Goal: Information Seeking & Learning: Learn about a topic

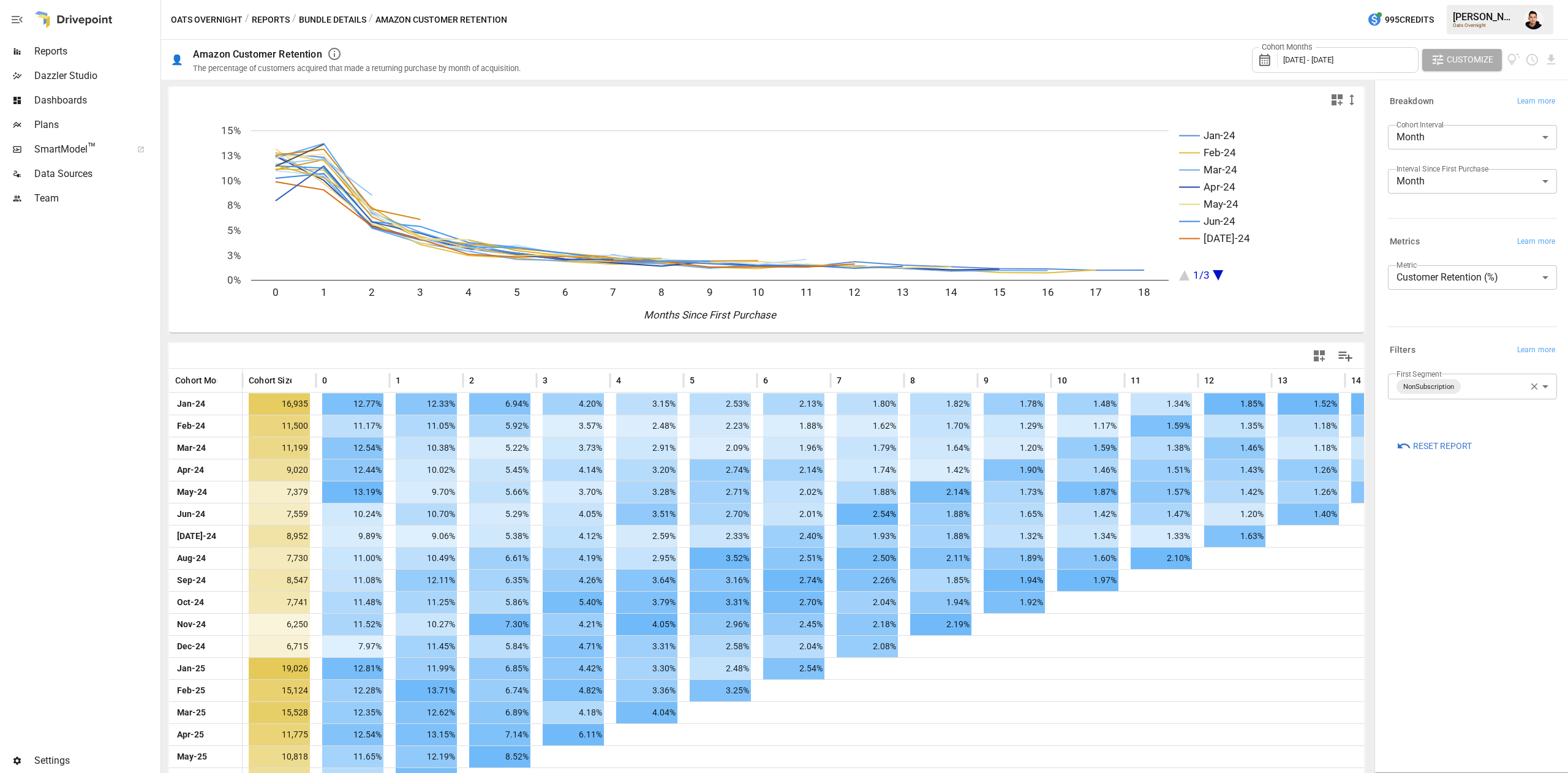
scroll to position [41, 0]
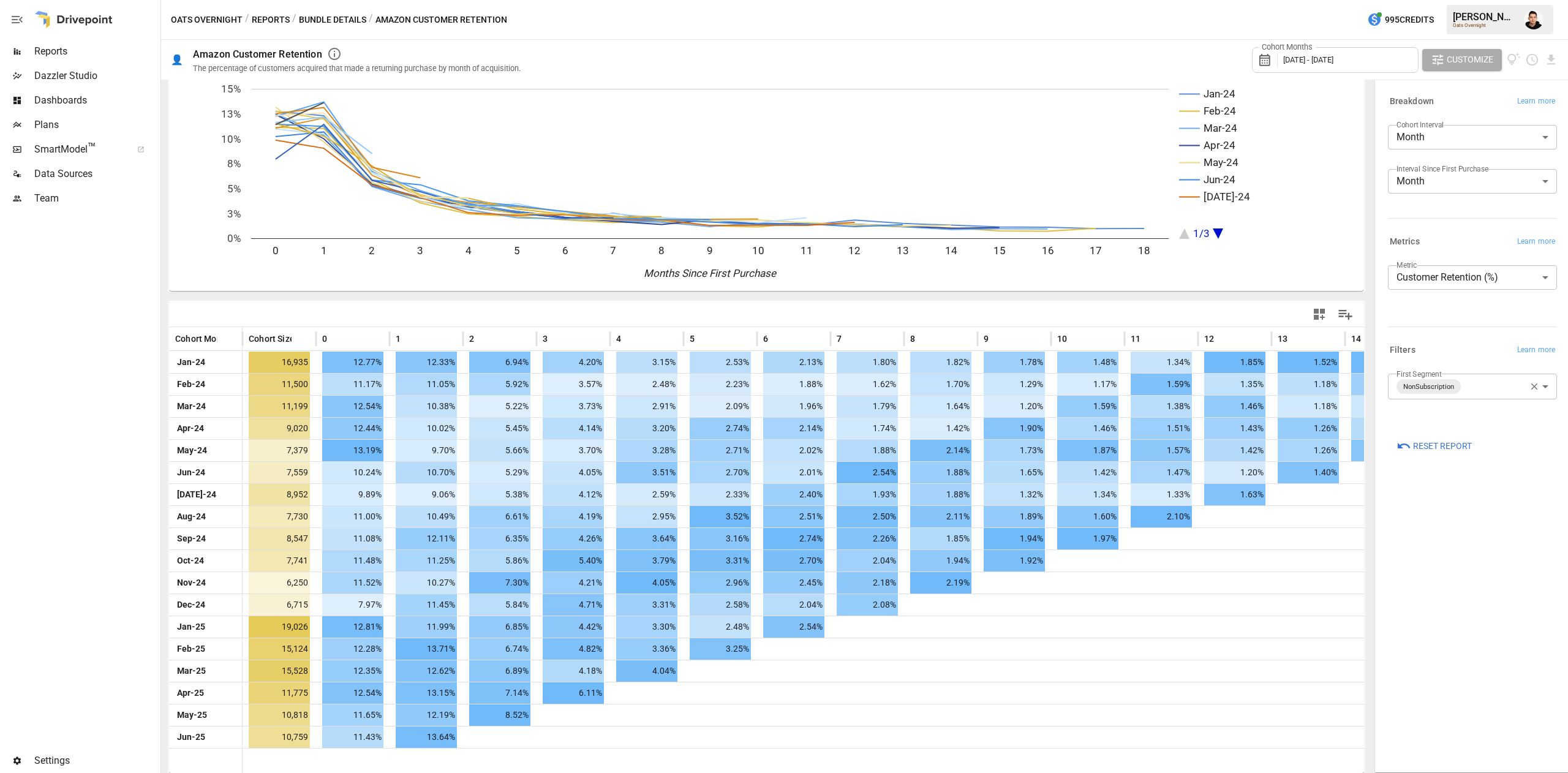
click at [1329, 68] on div "Cohort Months [DATE] - [DATE]" at bounding box center [1335, 59] width 167 height 26
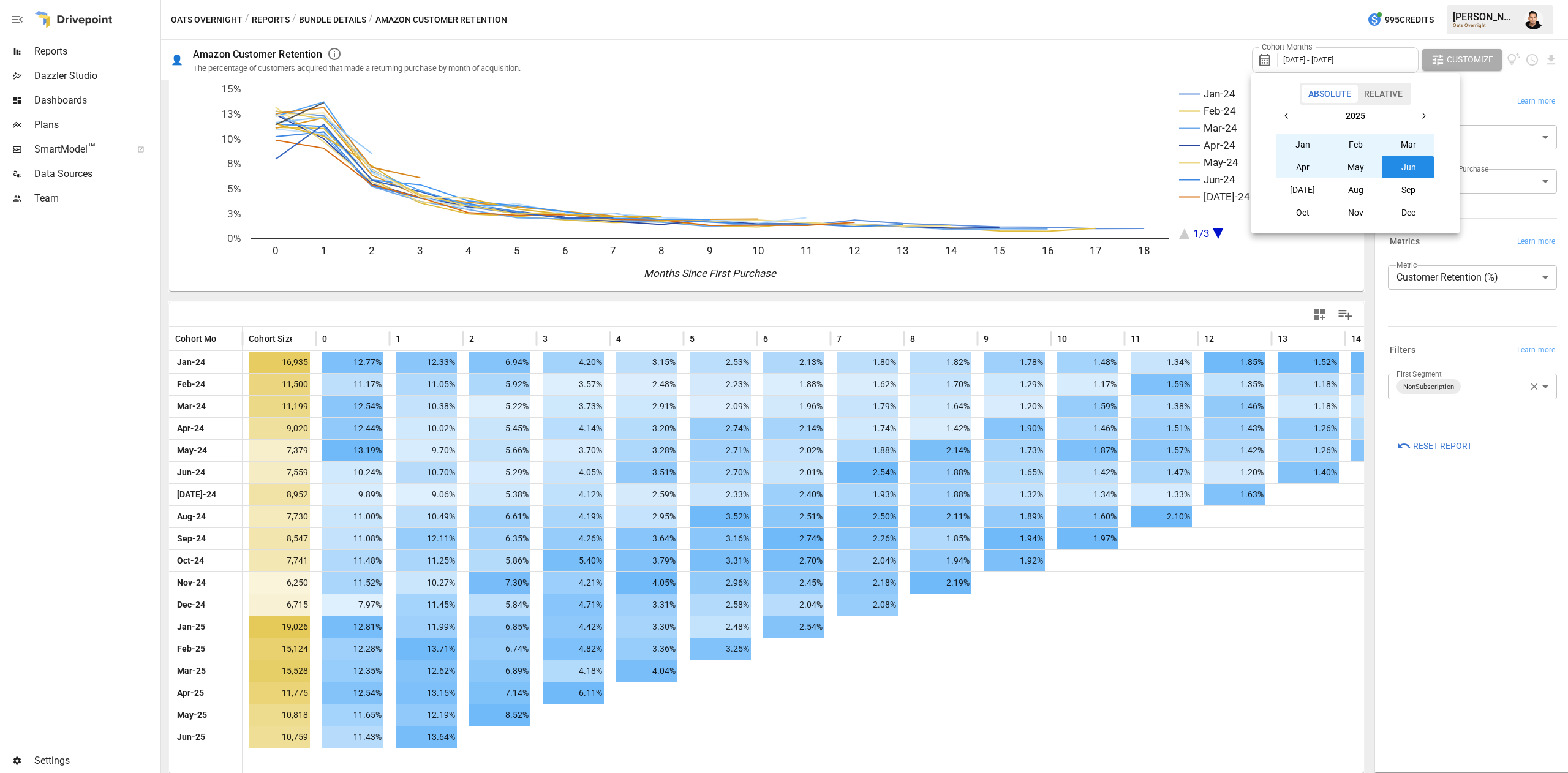
click at [1284, 108] on button "button" at bounding box center [1287, 115] width 22 height 22
click at [1302, 139] on button "Jan" at bounding box center [1303, 144] width 53 height 22
click at [1436, 115] on div "[DATE] Feb Mar Apr May Jun [DATE] Aug Sep Oct Nov Dec" at bounding box center [1355, 164] width 199 height 119
click at [1426, 115] on icon "button" at bounding box center [1424, 115] width 10 height 10
click at [1306, 186] on button "[DATE]" at bounding box center [1303, 190] width 53 height 22
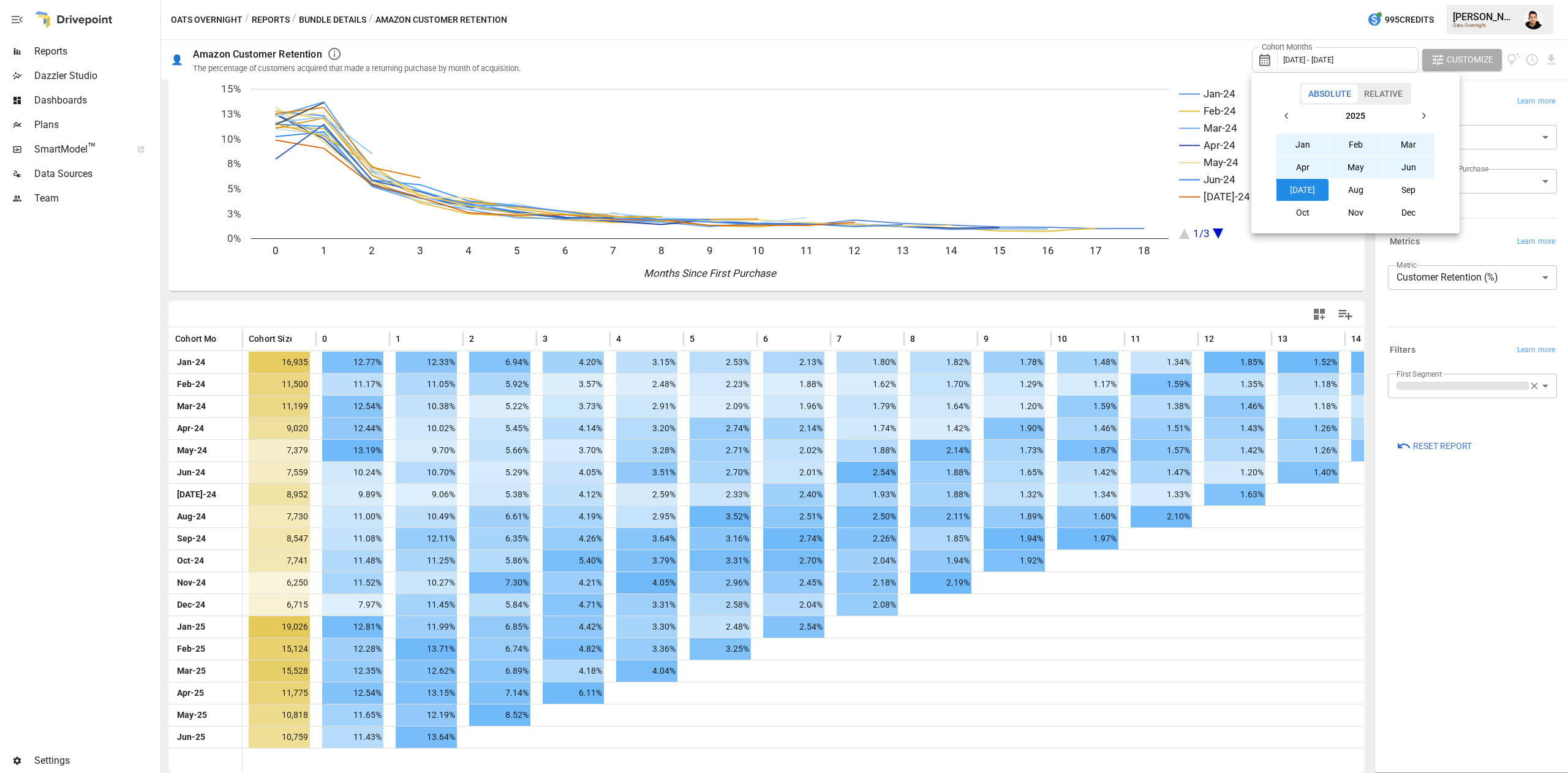
click at [1181, 35] on div at bounding box center [784, 386] width 1568 height 773
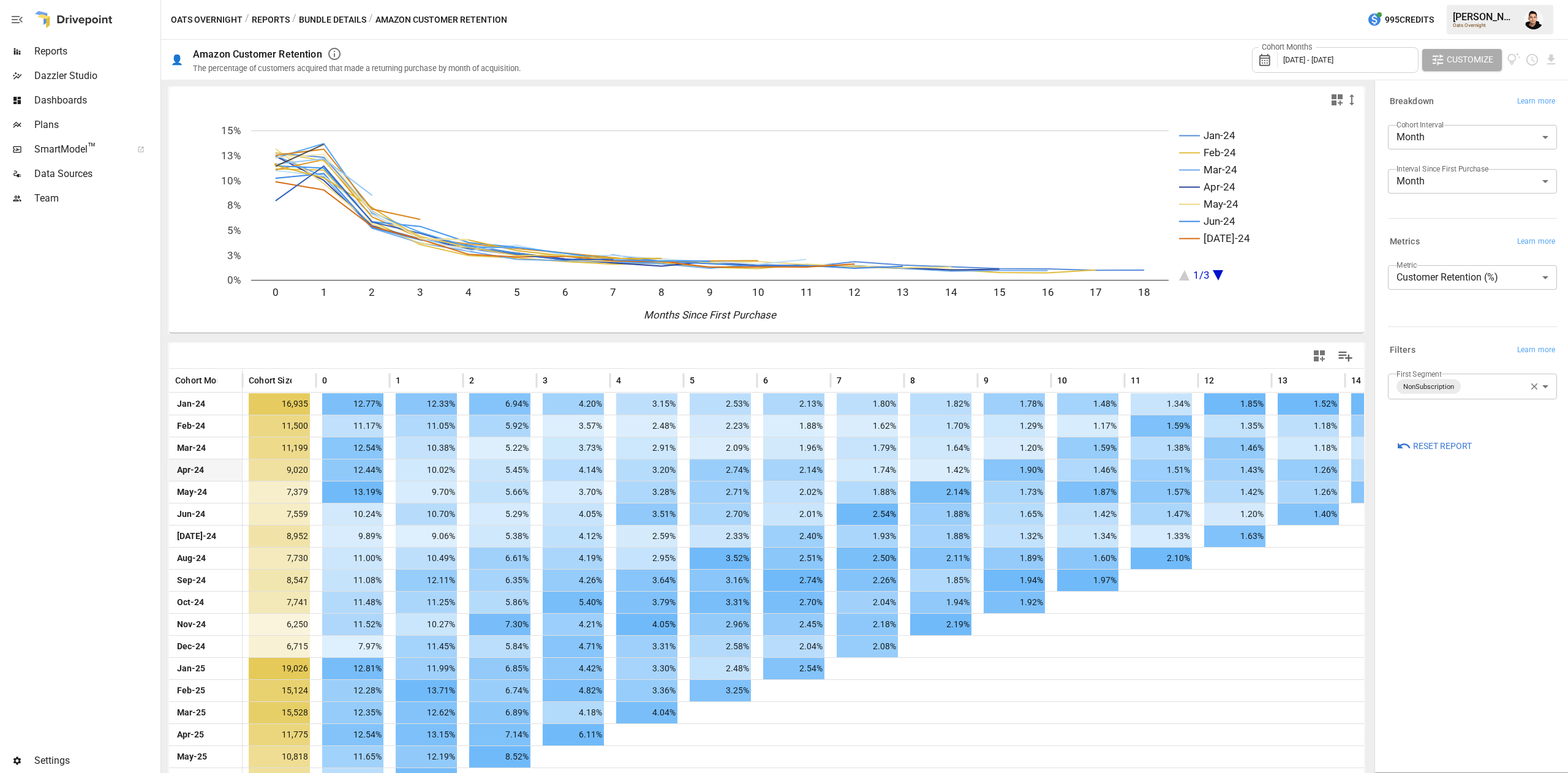
scroll to position [64, 0]
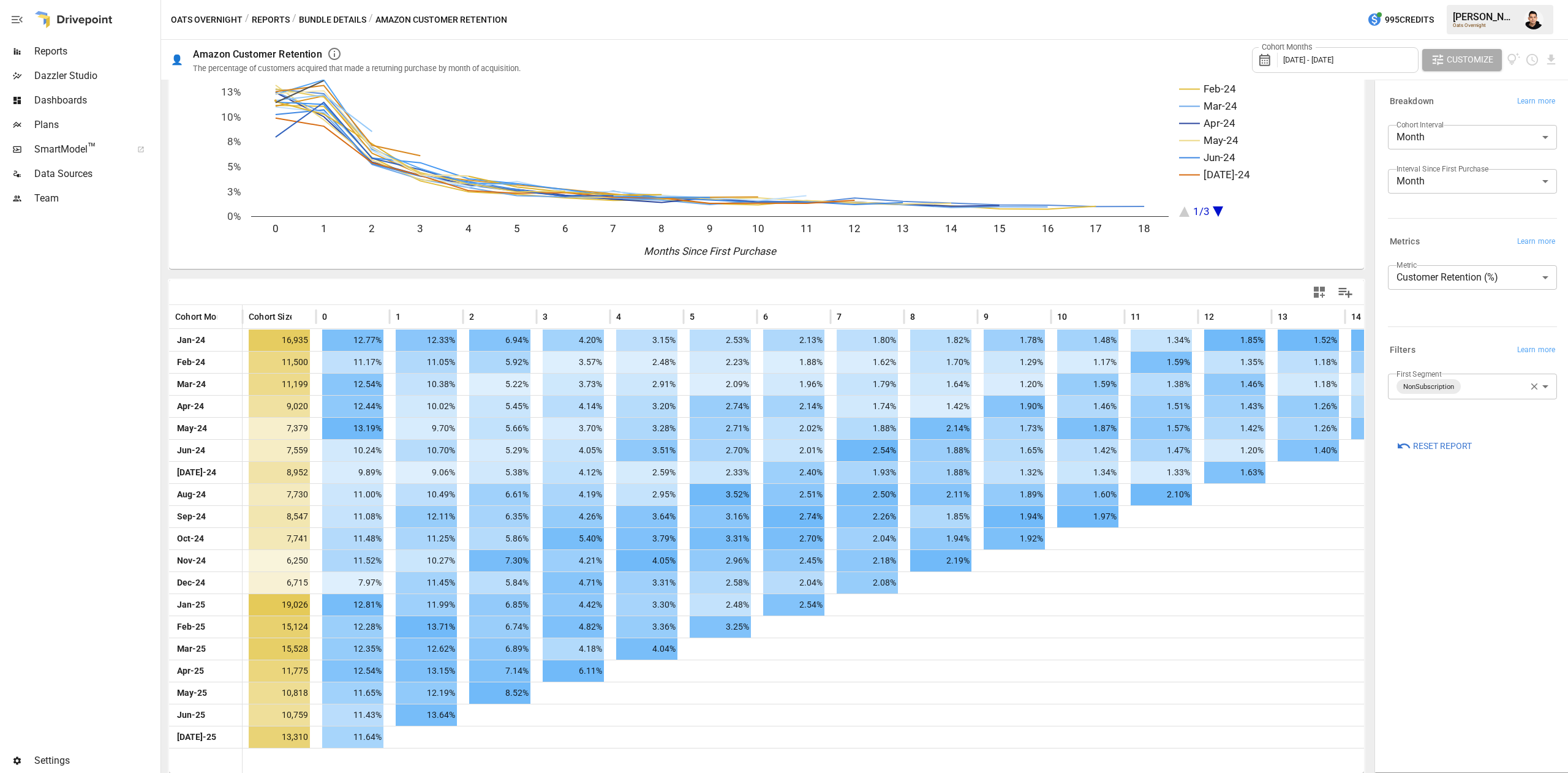
click at [1481, 0] on body "Reports Dazzler Studio Dashboards Plans SmartModel ™ Data Sources Team Settings…" at bounding box center [784, 0] width 1568 height 0
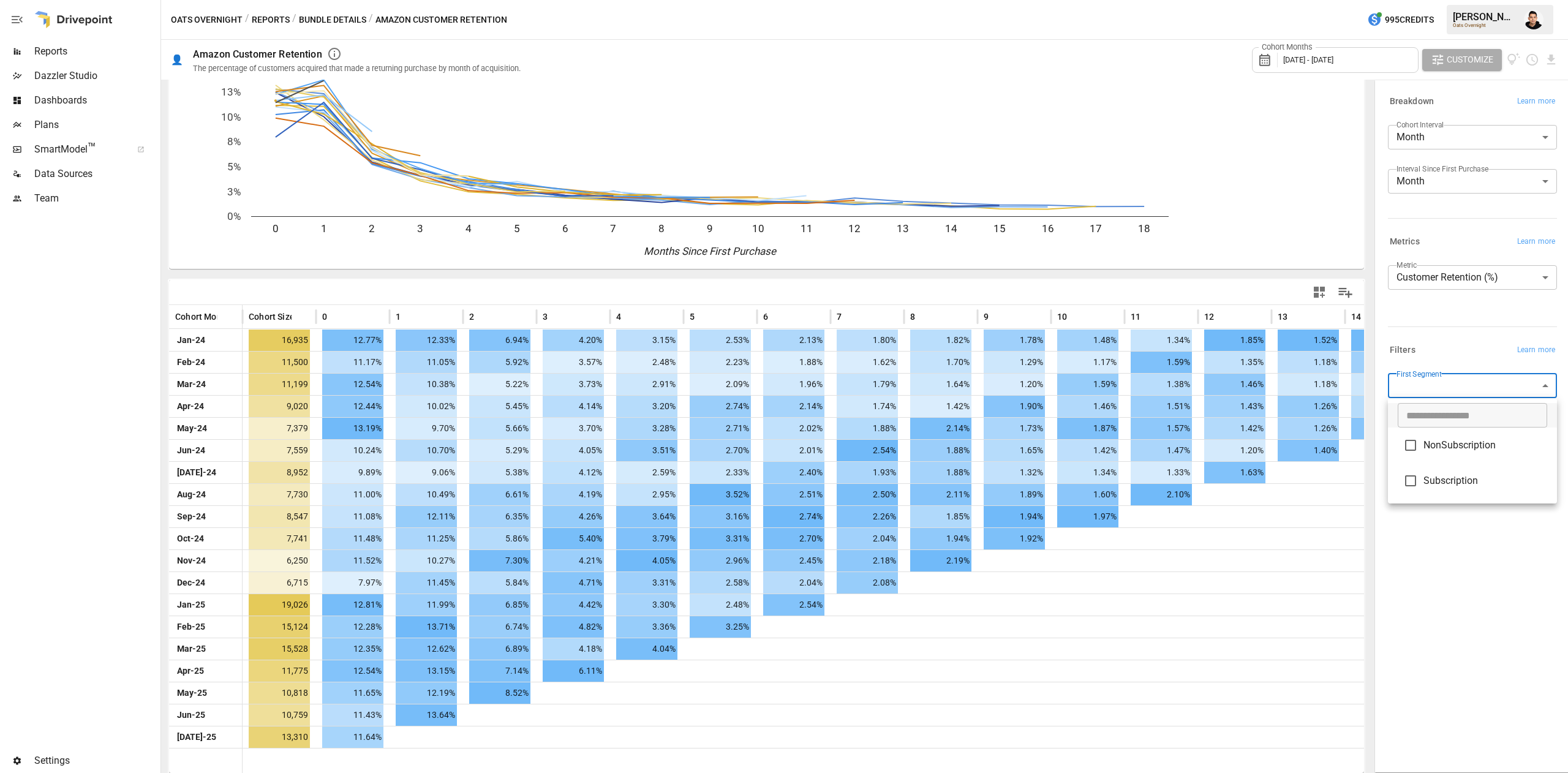
type input "**********"
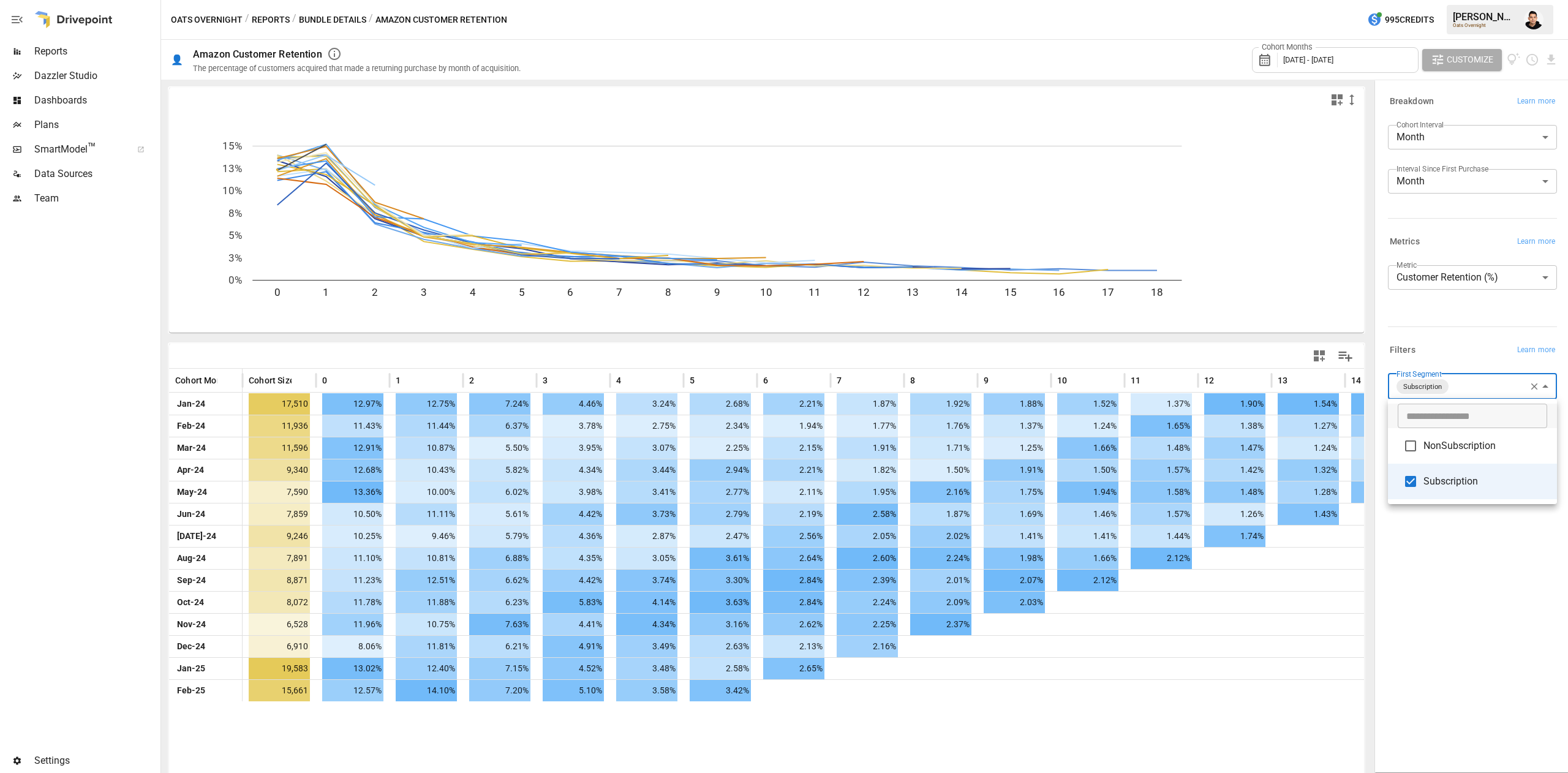
click at [1469, 629] on div at bounding box center [784, 386] width 1568 height 773
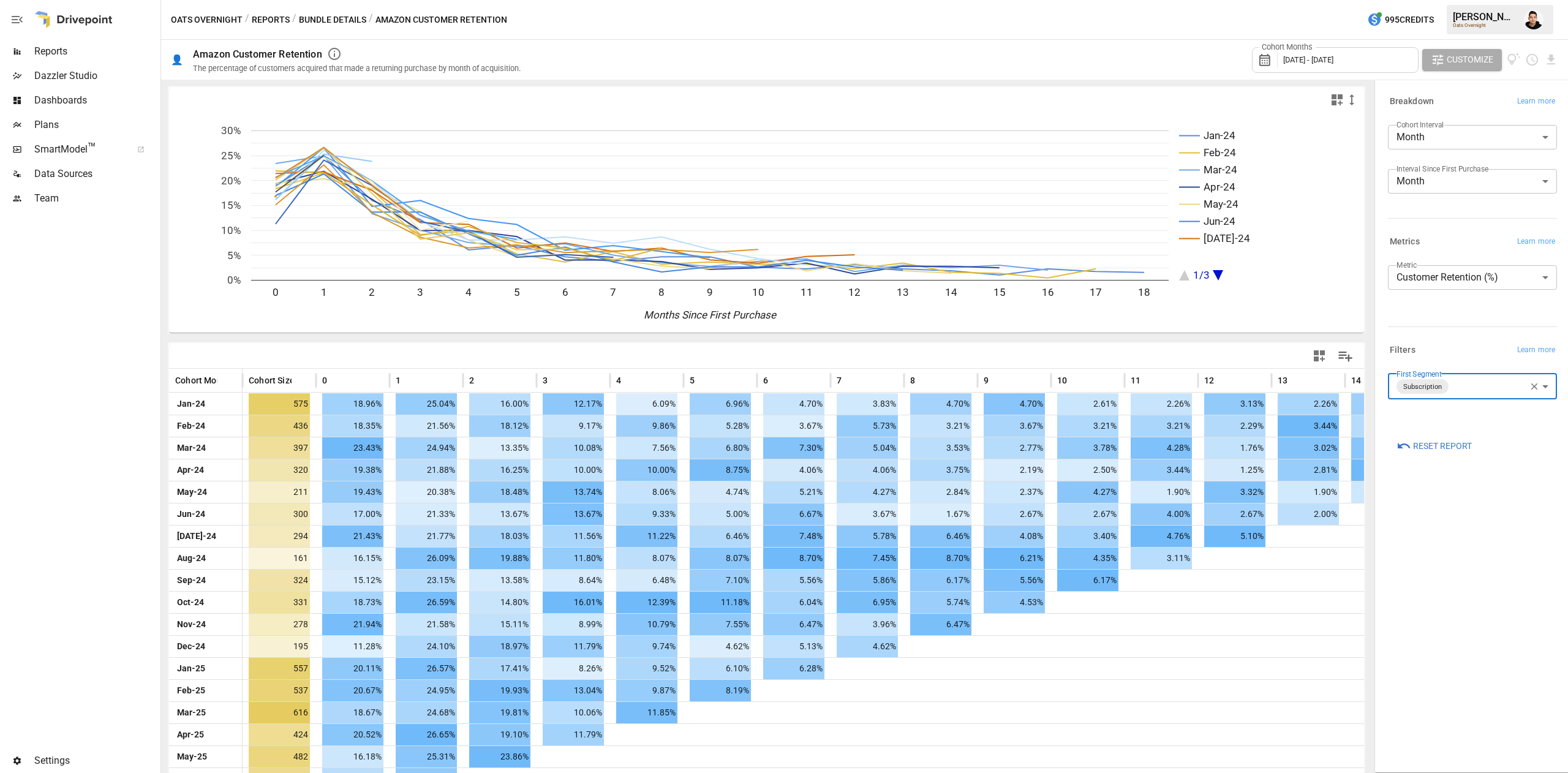
click at [305, 8] on div "Oats Overnight / Reports / Bundle Details / Amazon Customer Retention 995 Credi…" at bounding box center [864, 20] width 1407 height 40
click at [316, 12] on button "Bundle Details" at bounding box center [332, 20] width 68 height 16
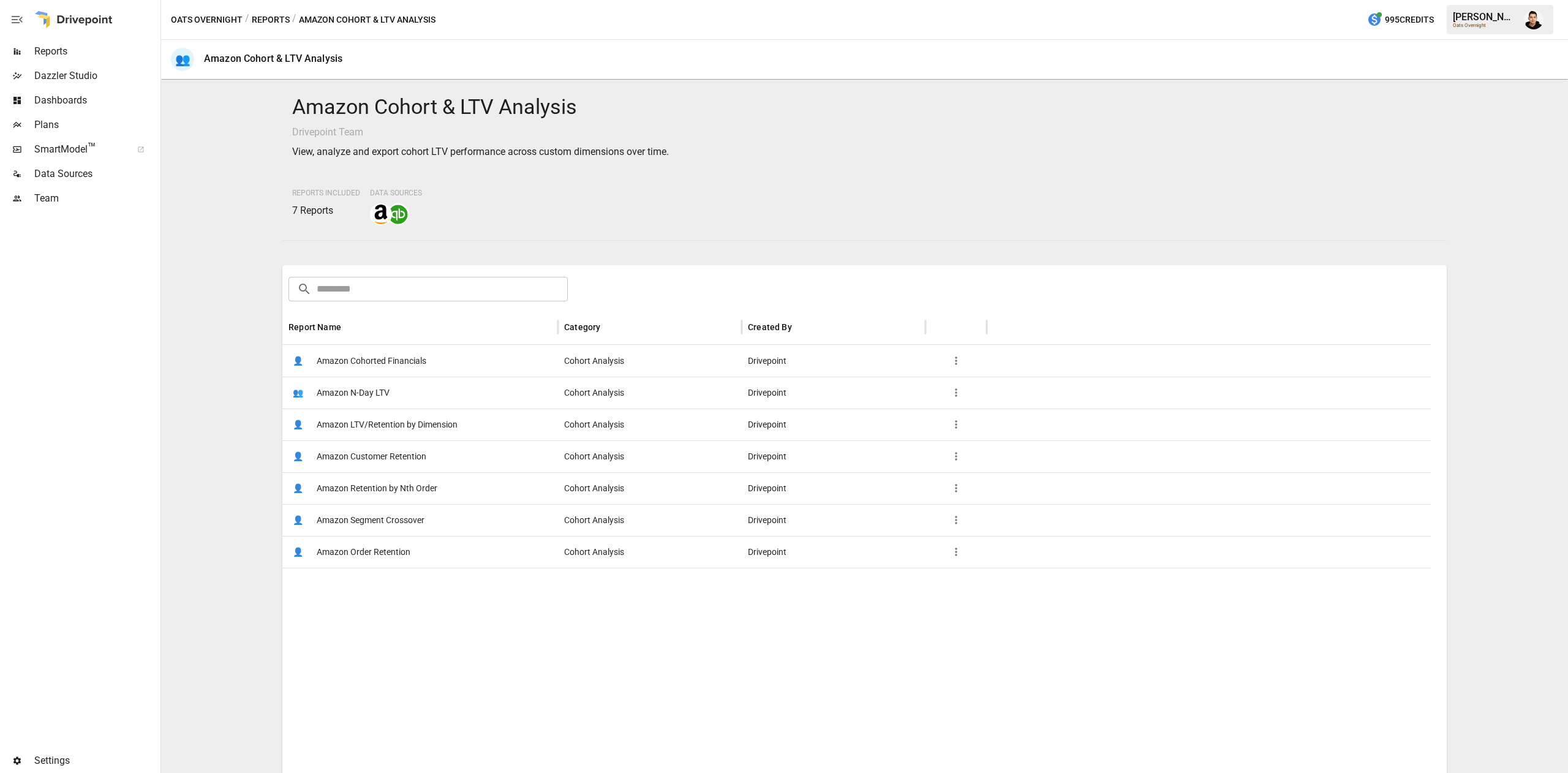
click at [267, 16] on button "Reports" at bounding box center [271, 20] width 38 height 16
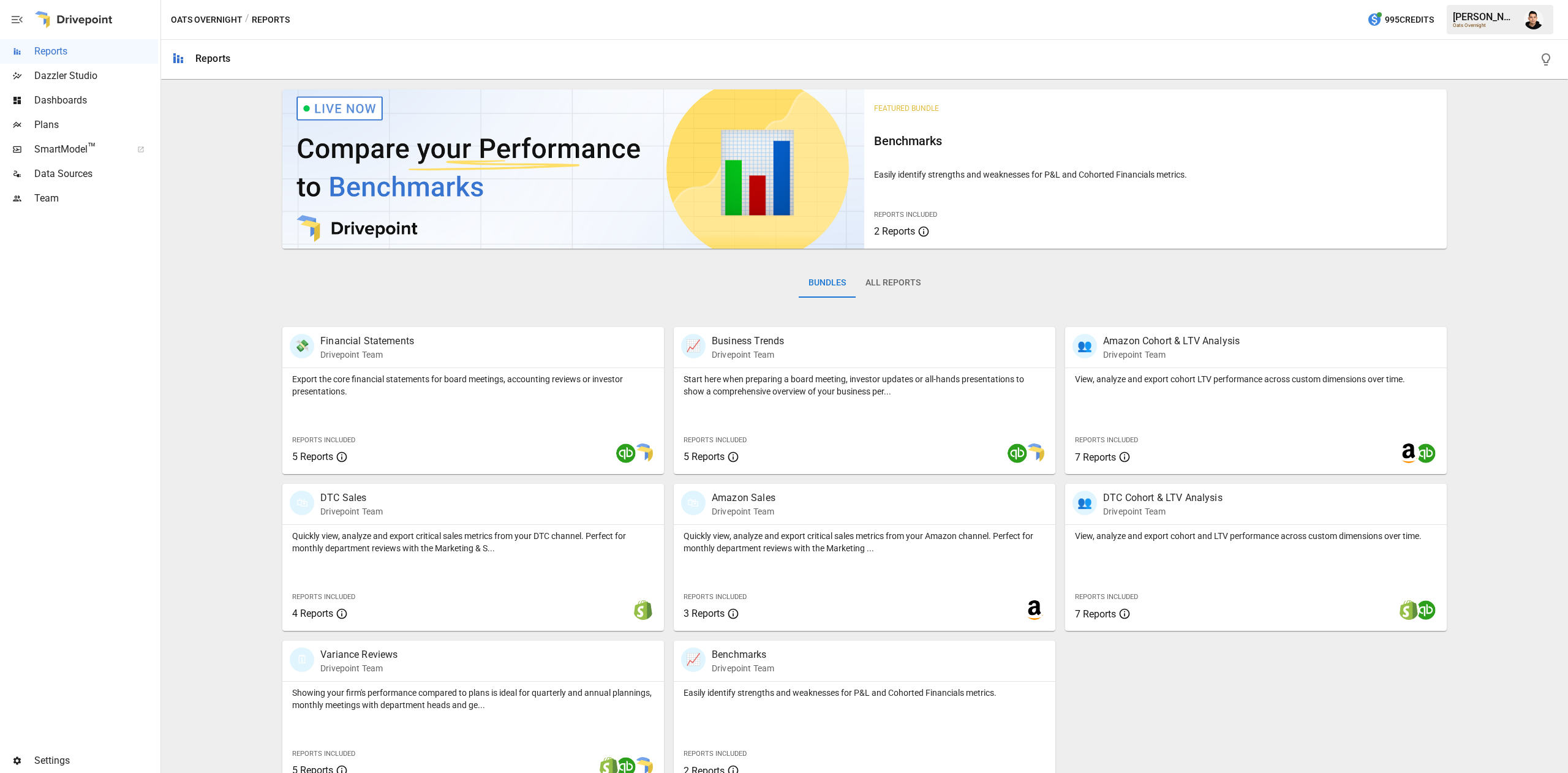
drag, startPoint x: 884, startPoint y: 281, endPoint x: 843, endPoint y: 270, distance: 42.4
click at [885, 280] on button "All Reports" at bounding box center [892, 283] width 75 height 30
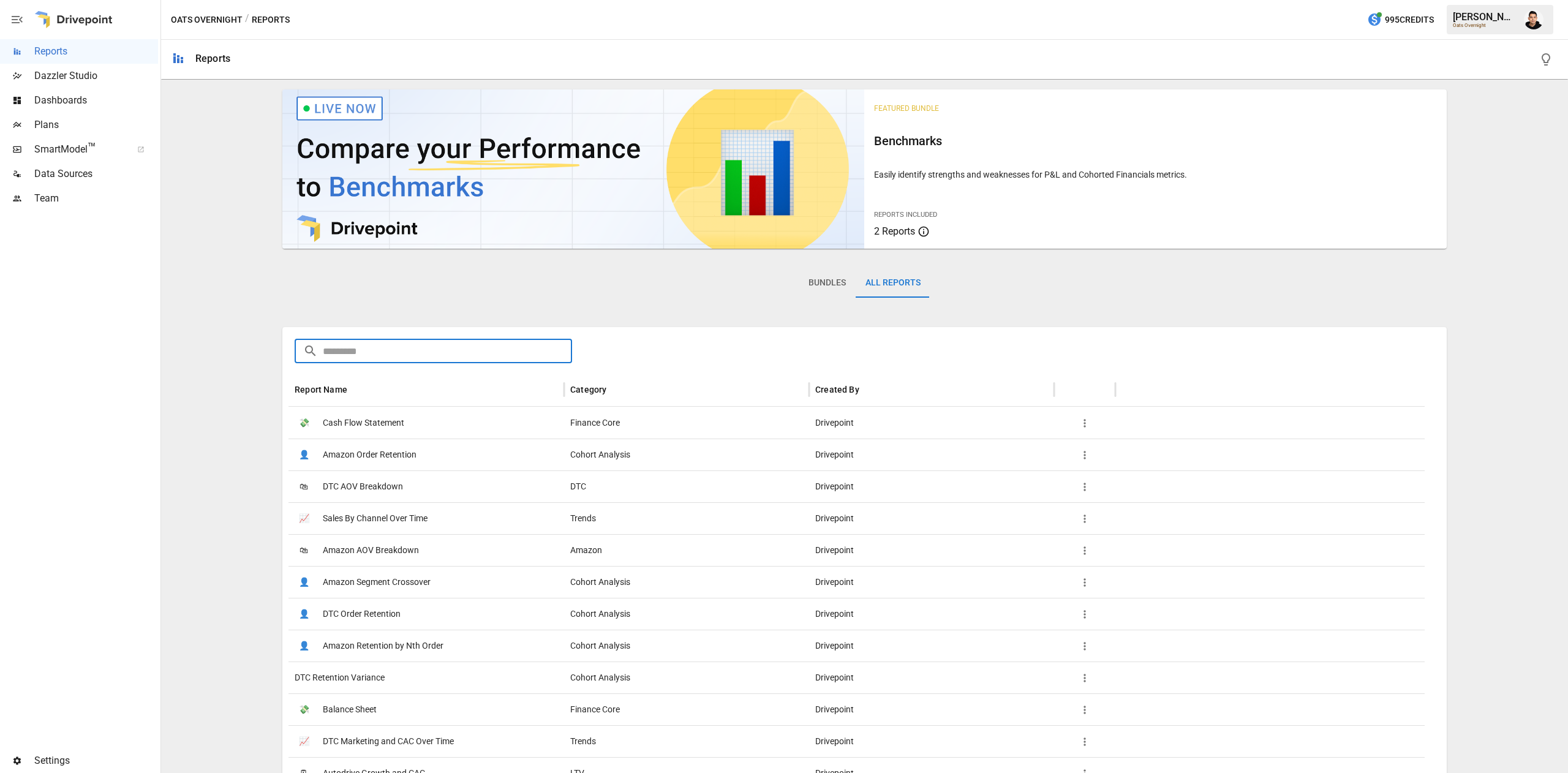
click at [462, 345] on input "text" at bounding box center [447, 351] width 249 height 25
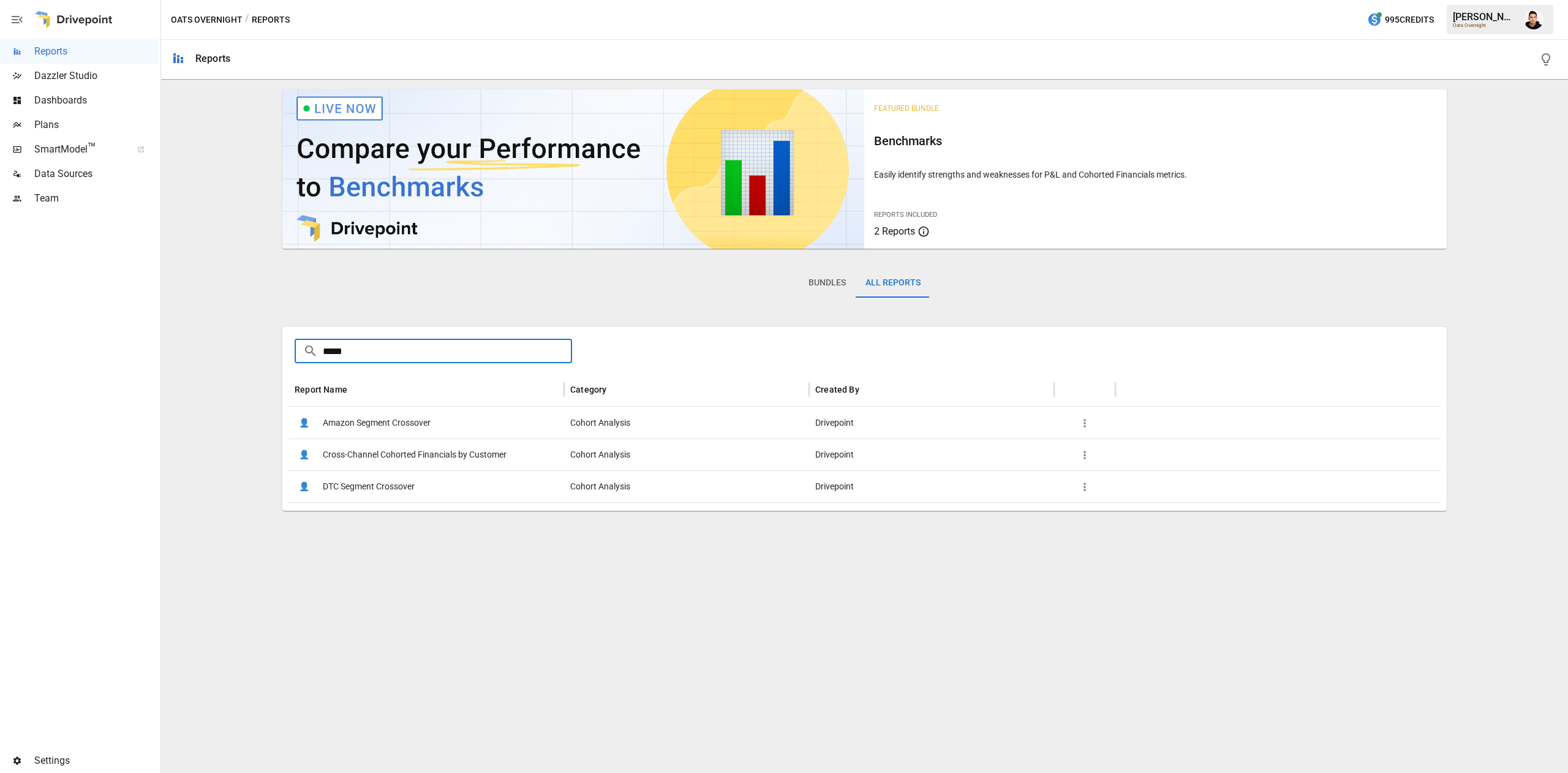
type input "*****"
click at [449, 445] on span "Cross-Channel Cohorted Financials by Customer" at bounding box center [414, 455] width 184 height 31
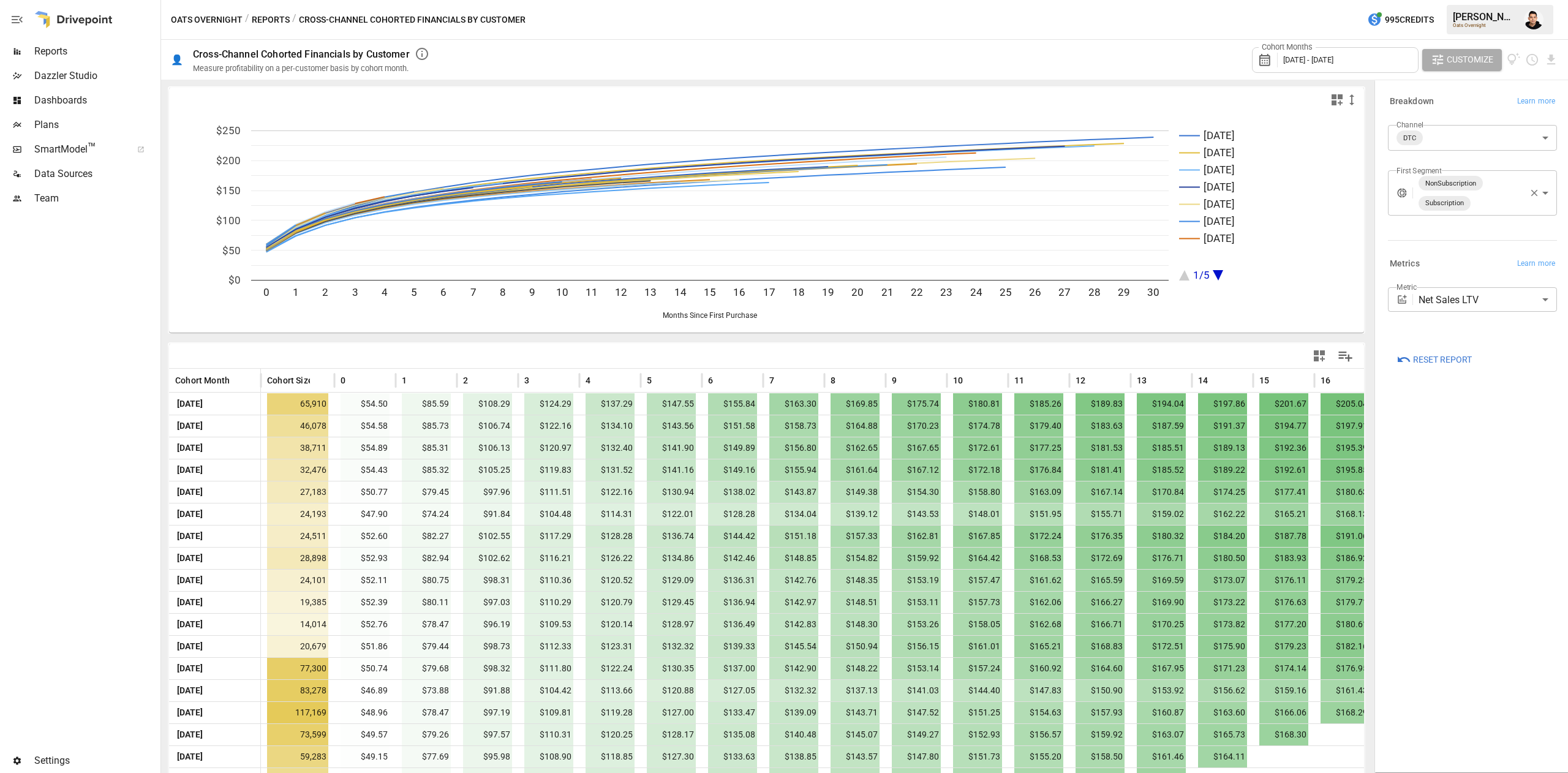
click at [1441, 0] on body "Reports Dazzler Studio Dashboards Plans SmartModel ™ Data Sources Team Settings…" at bounding box center [784, 0] width 1568 height 0
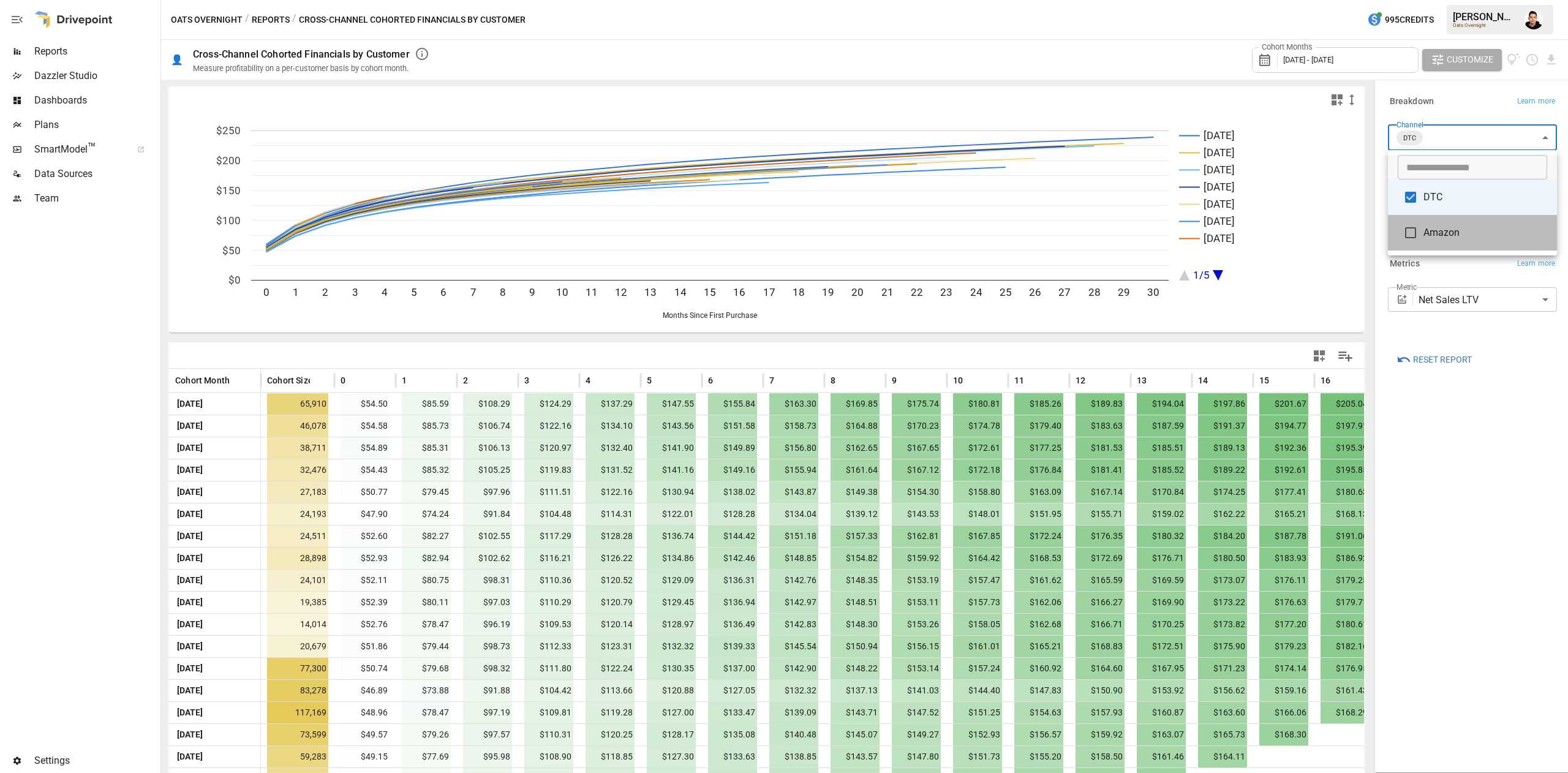
click at [1431, 232] on span "Amazon" at bounding box center [1486, 233] width 124 height 15
type input "**********"
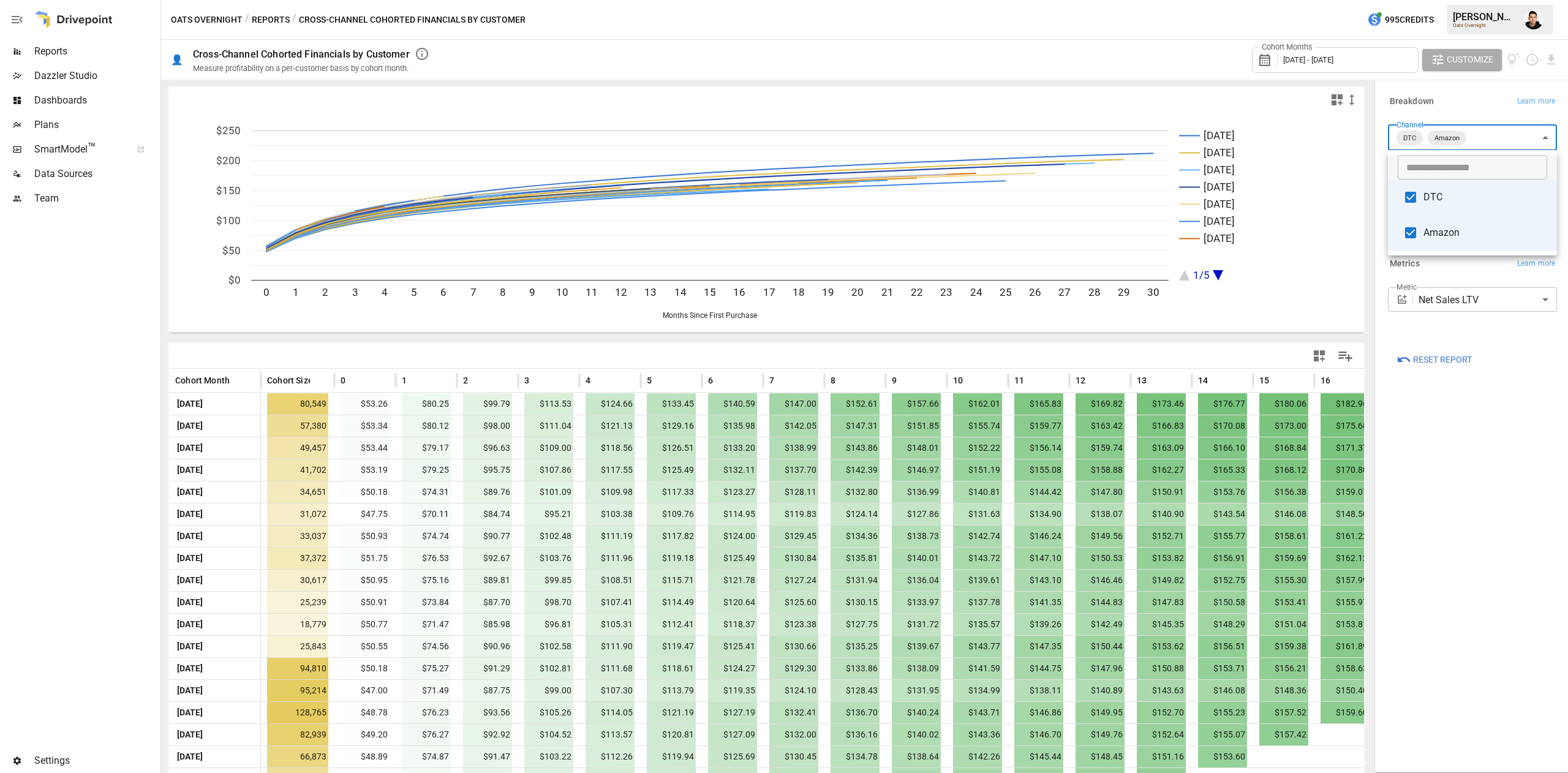
click at [1508, 506] on div at bounding box center [784, 386] width 1568 height 773
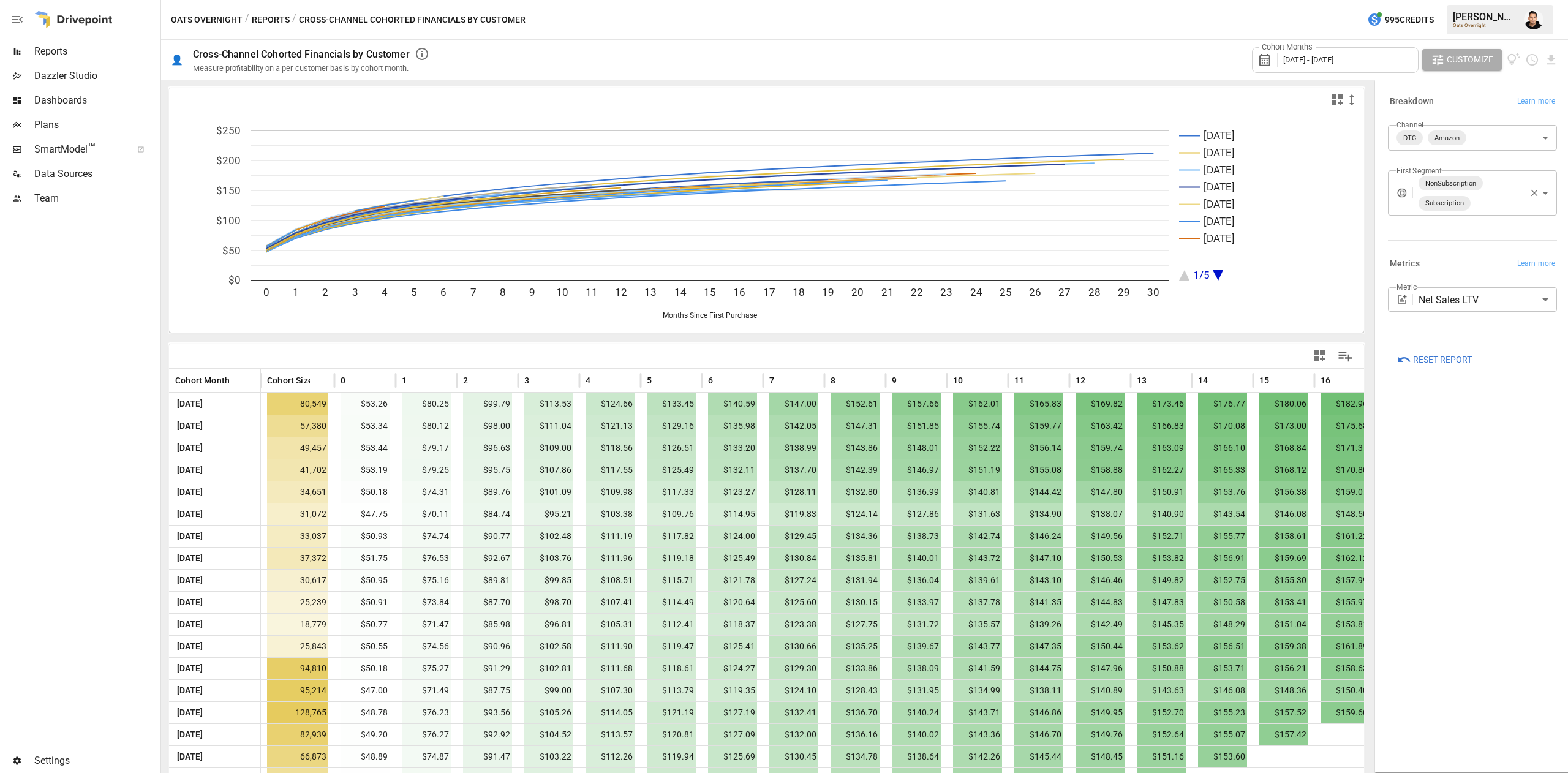
click at [1422, 480] on div "**********" at bounding box center [1472, 427] width 189 height 686
click at [1315, 68] on div "Cohort Months [DATE] - [DATE]" at bounding box center [1335, 59] width 167 height 26
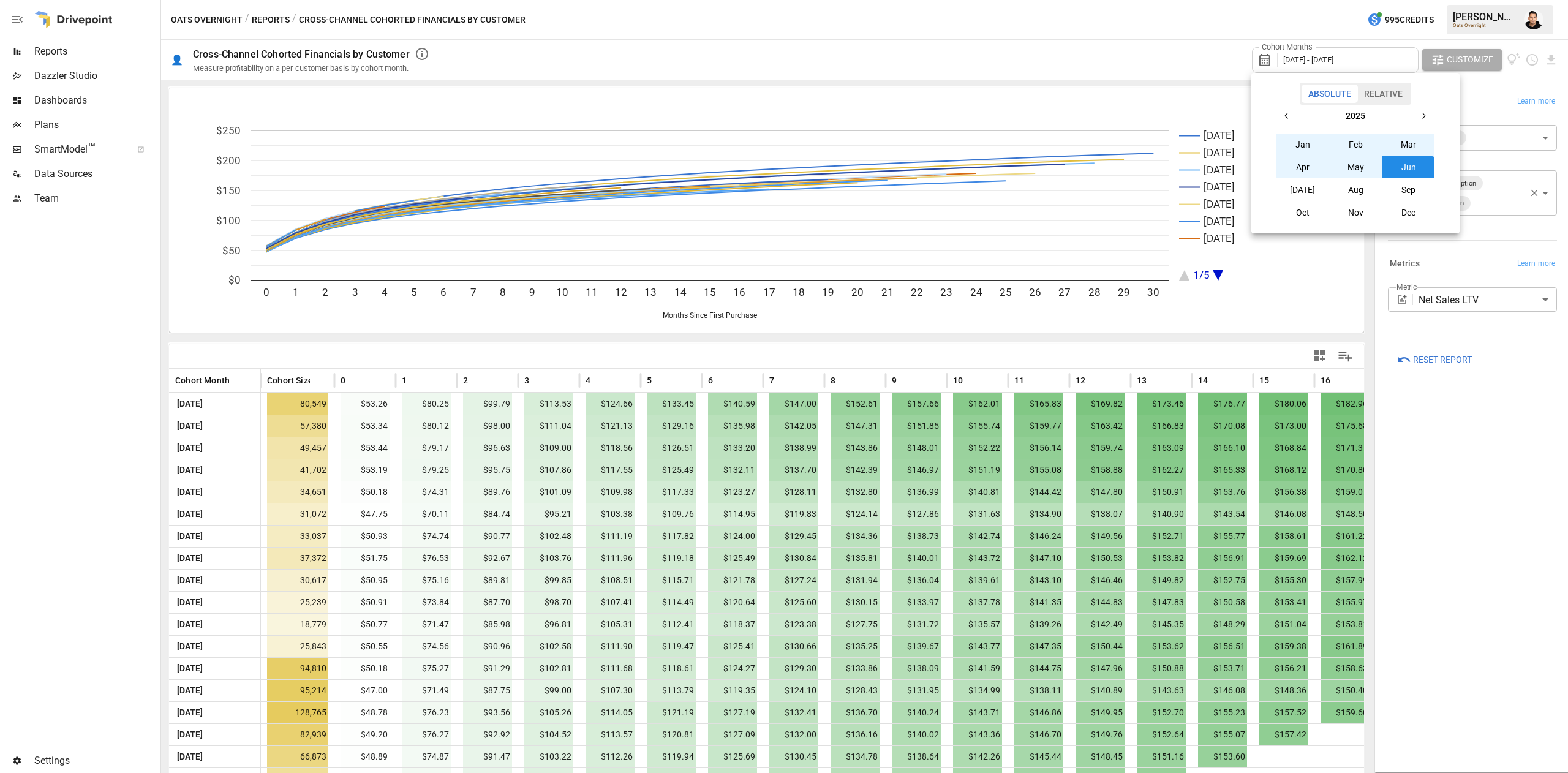
click at [1288, 108] on button "button" at bounding box center [1287, 115] width 22 height 22
click at [1284, 136] on button "Jan" at bounding box center [1303, 144] width 53 height 22
click at [1424, 120] on icon "button" at bounding box center [1424, 115] width 10 height 10
click at [1311, 194] on button "[DATE]" at bounding box center [1303, 190] width 53 height 22
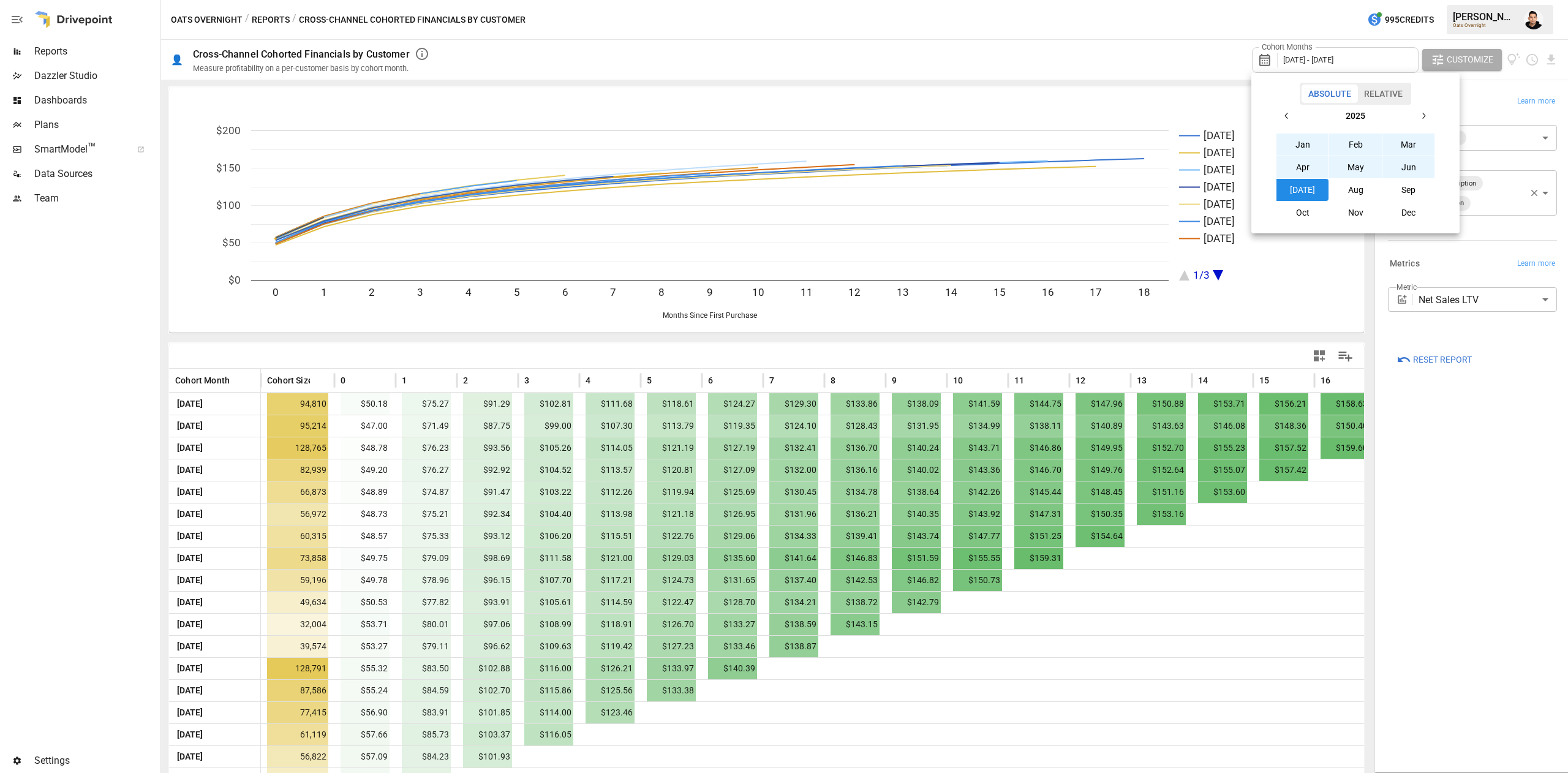
click at [84, 382] on div at bounding box center [784, 386] width 1568 height 773
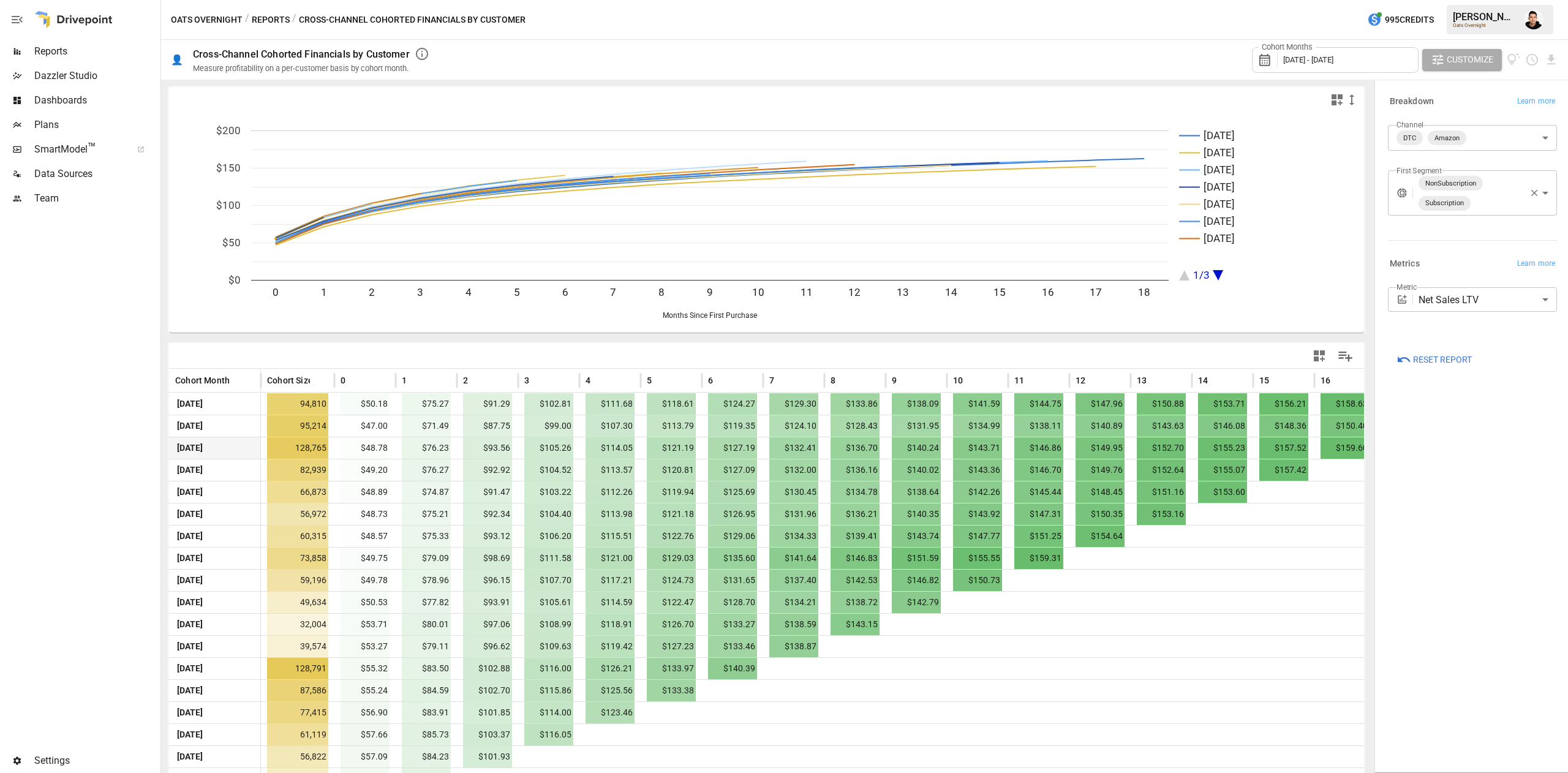
scroll to position [64, 0]
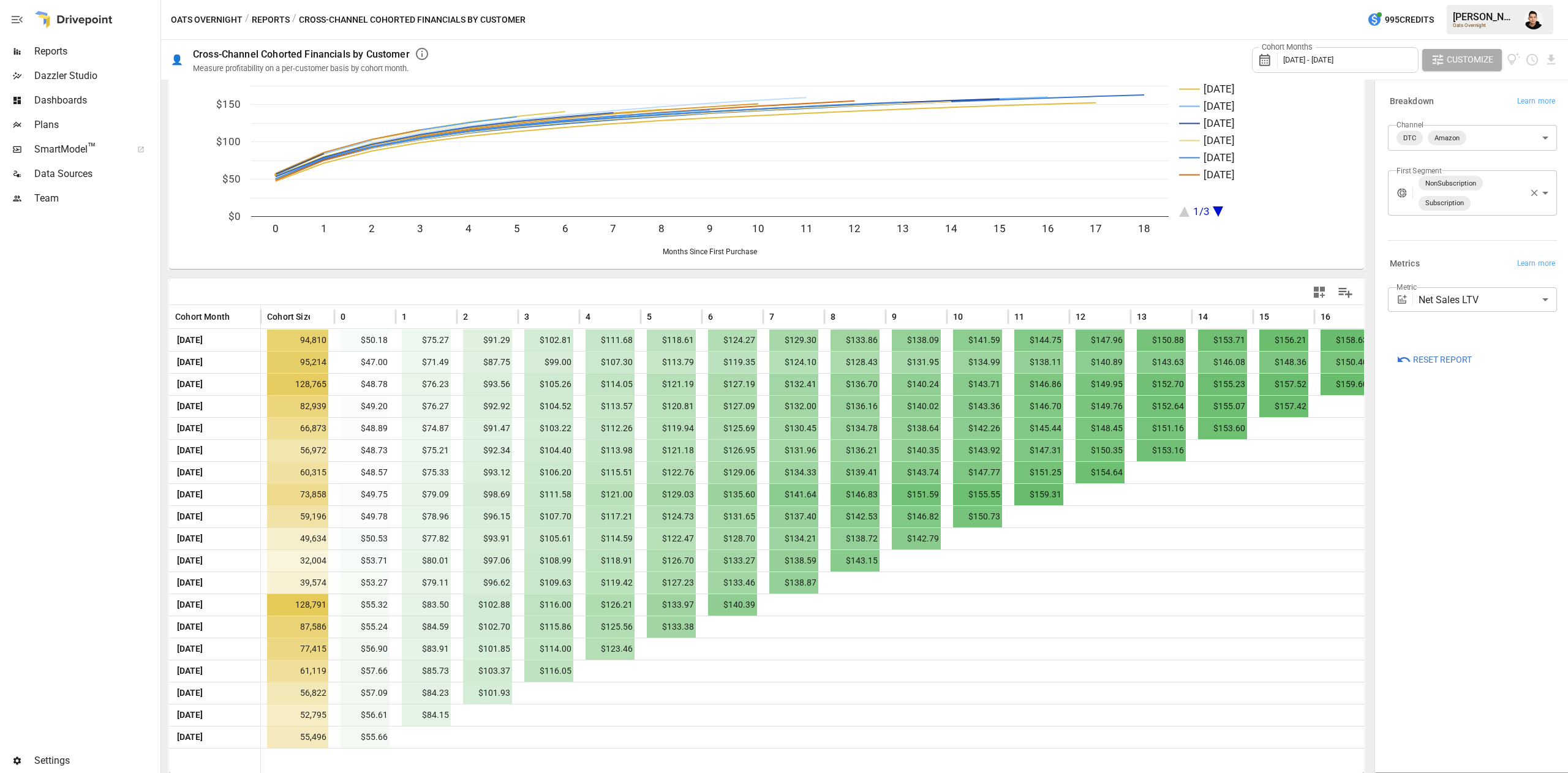
click at [1488, 504] on div "**********" at bounding box center [1472, 427] width 189 height 686
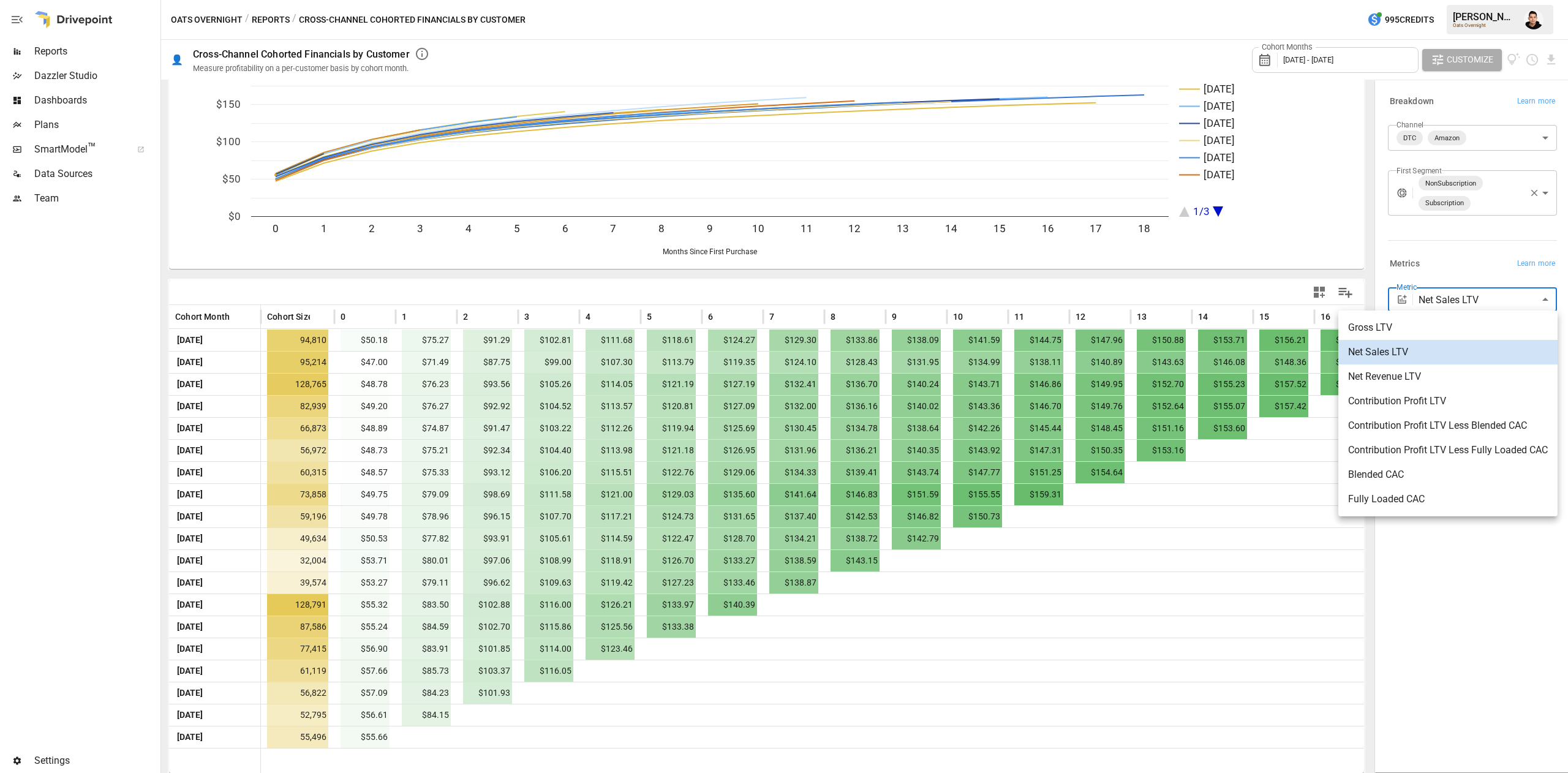
click at [1455, 0] on body "Reports Dazzler Studio Dashboards Plans SmartModel ™ Data Sources Team Settings…" at bounding box center [784, 0] width 1568 height 0
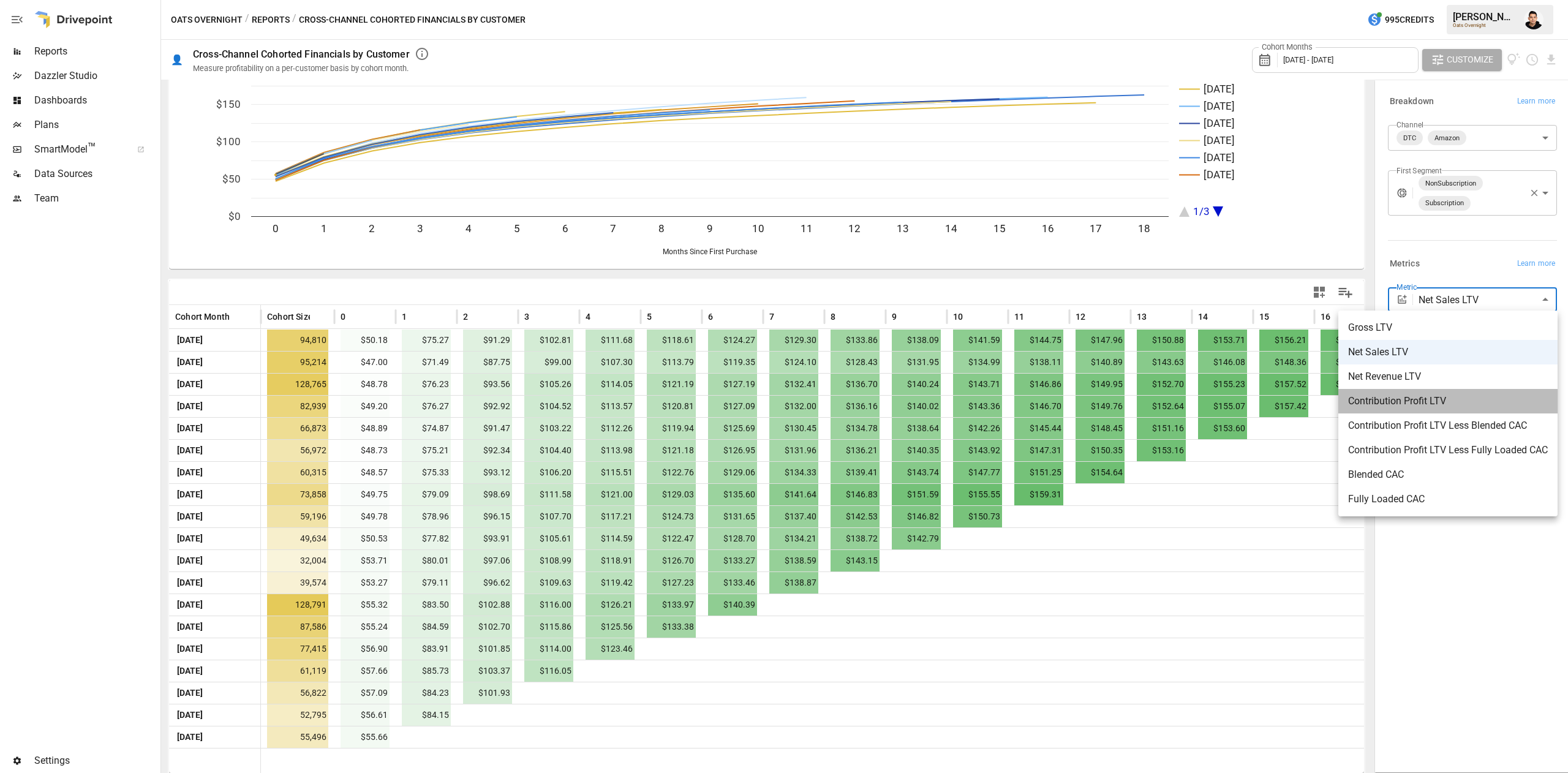
click at [1434, 394] on span "Contribution Profit LTV" at bounding box center [1448, 401] width 200 height 15
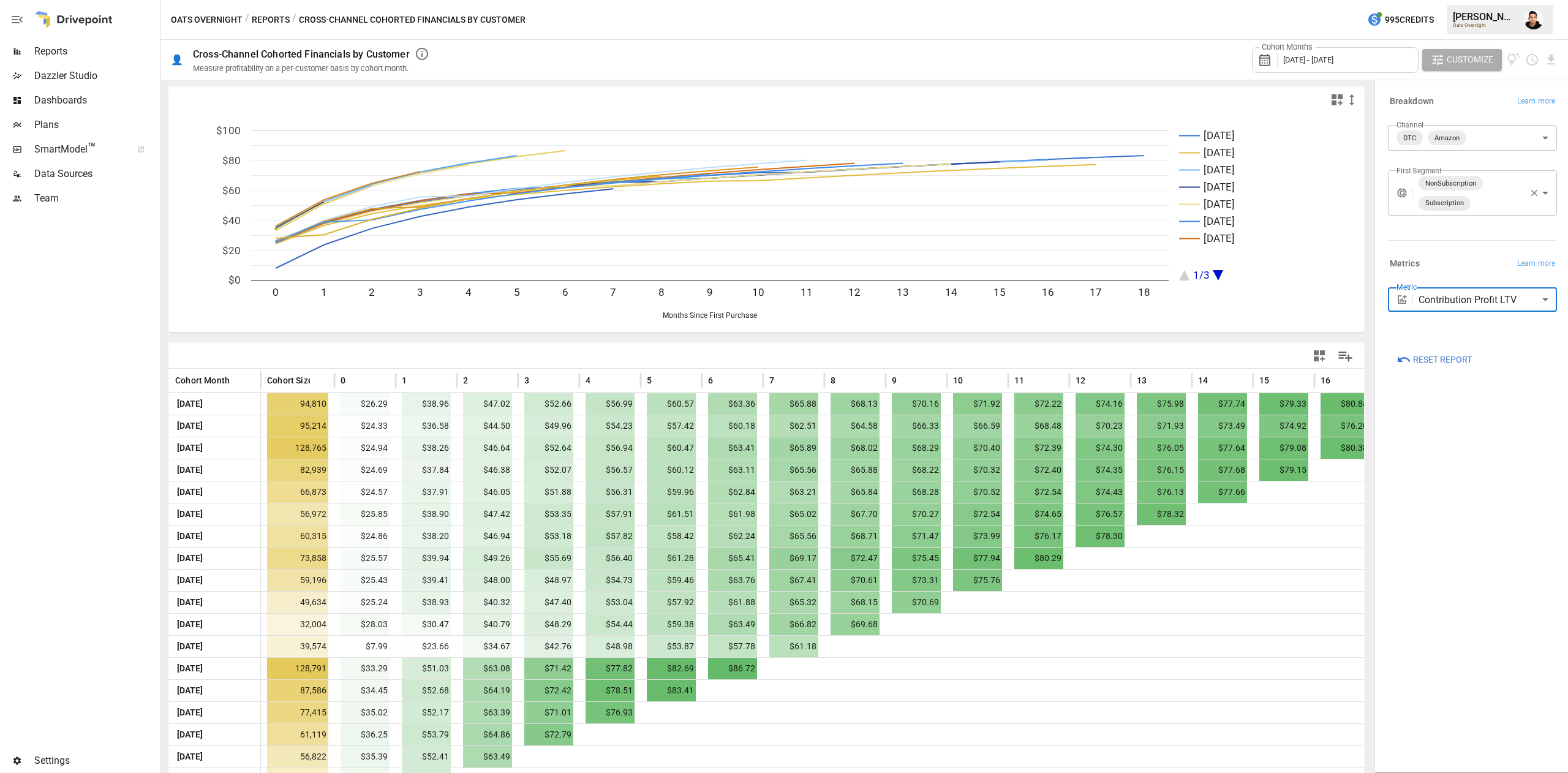
scroll to position [64, 0]
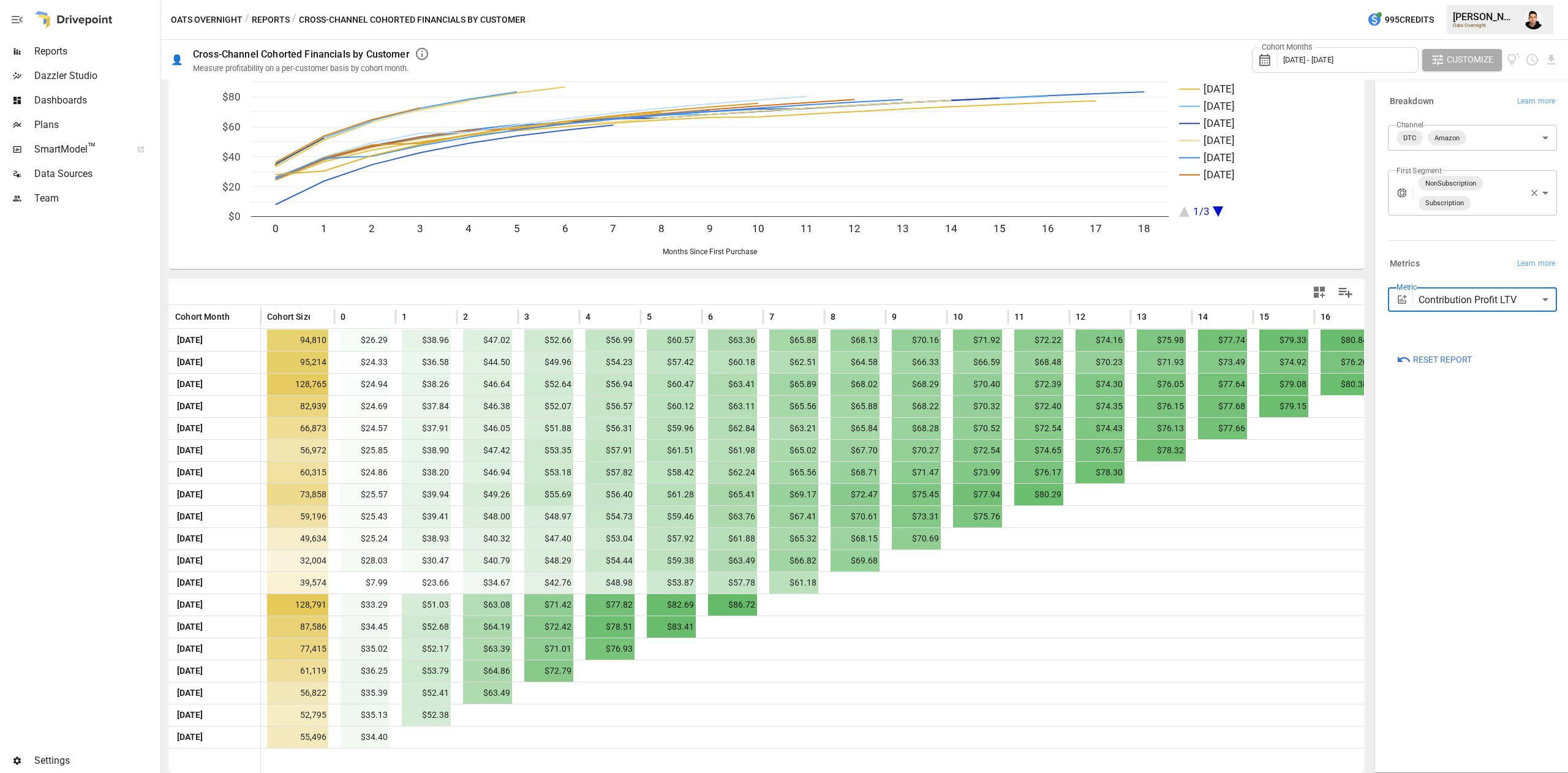
click at [1481, 598] on div "**********" at bounding box center [1472, 427] width 189 height 686
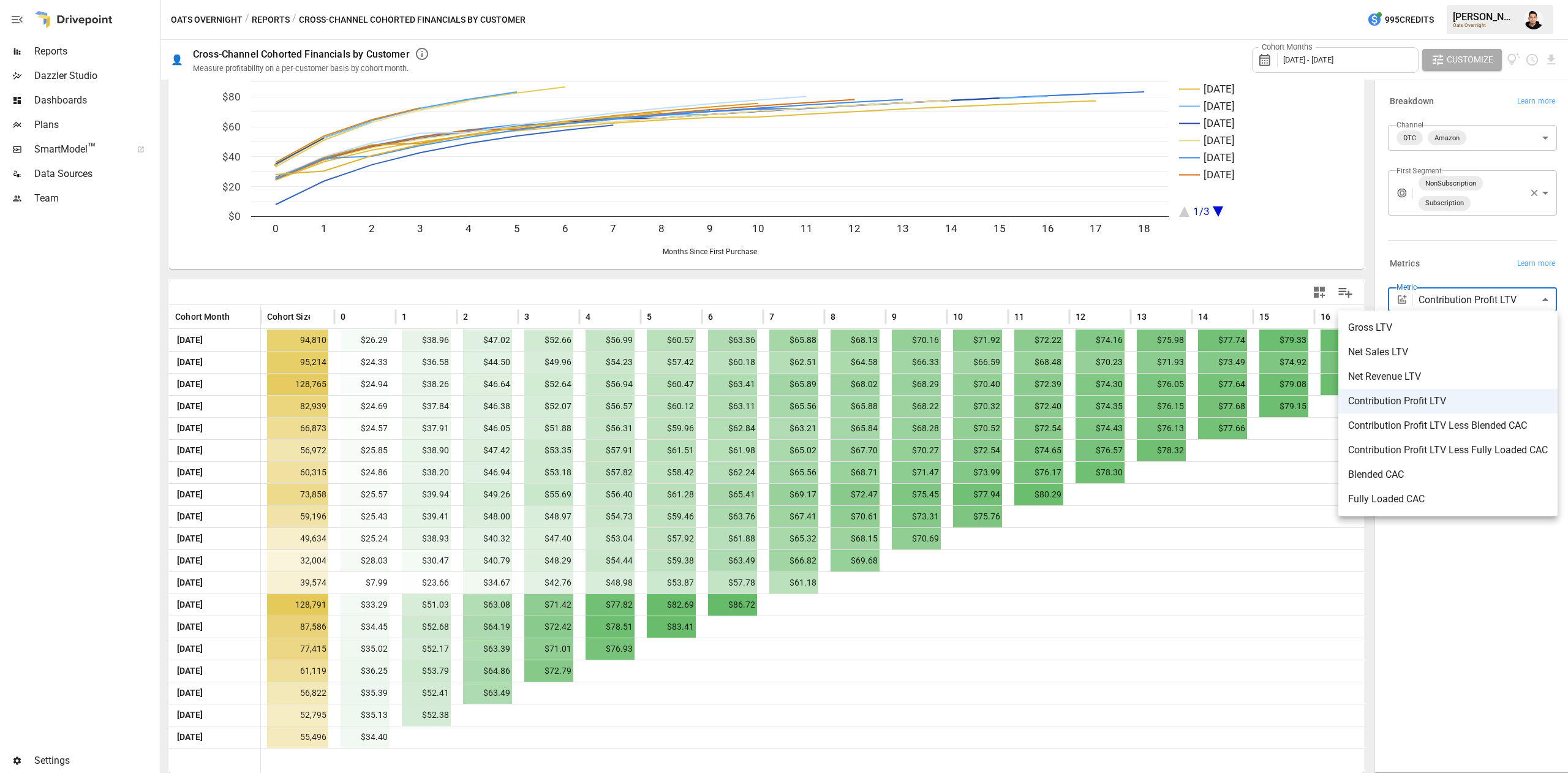
click at [1446, 0] on body "Reports Dazzler Studio Dashboards Plans SmartModel ™ Data Sources Team Settings…" at bounding box center [784, 0] width 1568 height 0
click at [1422, 422] on span "Contribution Profit LTV Less Blended CAC" at bounding box center [1448, 426] width 200 height 15
type input "**********"
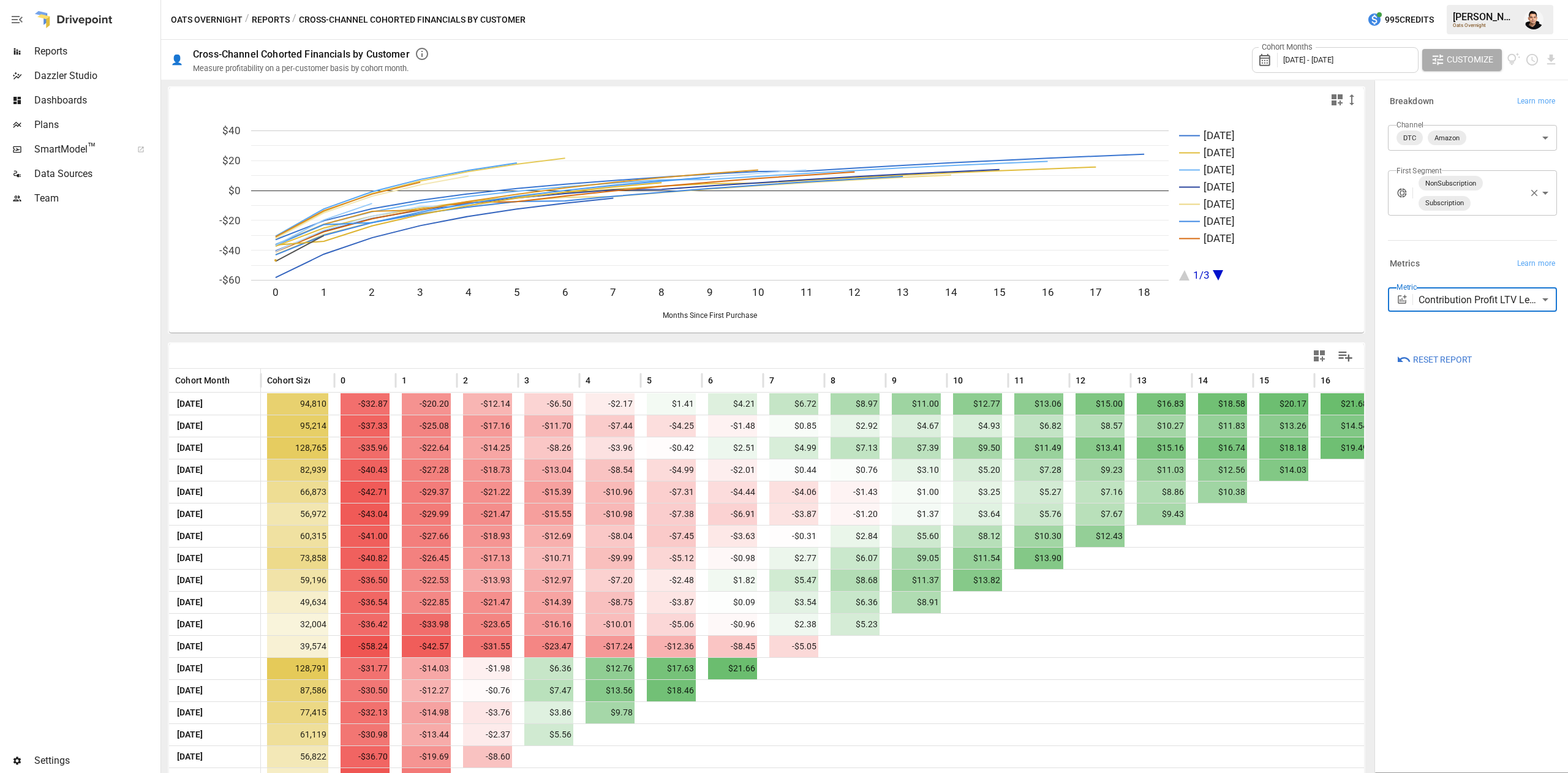
click at [328, 27] on div "Oats Overnight / Reports / Cross-Channel Cohorted Financials by Customer 995 Cr…" at bounding box center [864, 20] width 1407 height 40
click at [270, 16] on button "Reports" at bounding box center [271, 20] width 38 height 16
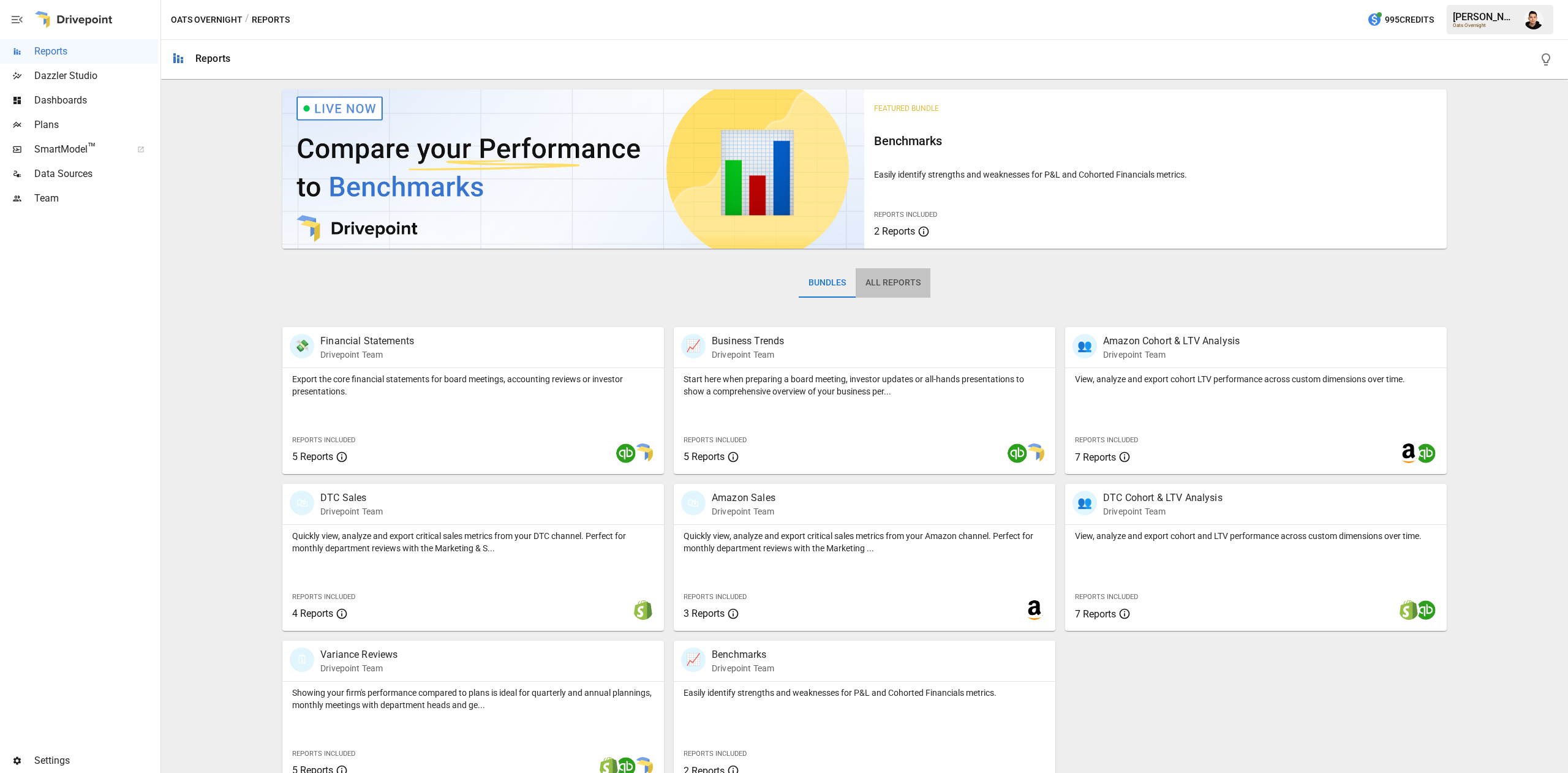
click at [897, 274] on button "All Reports" at bounding box center [892, 283] width 75 height 30
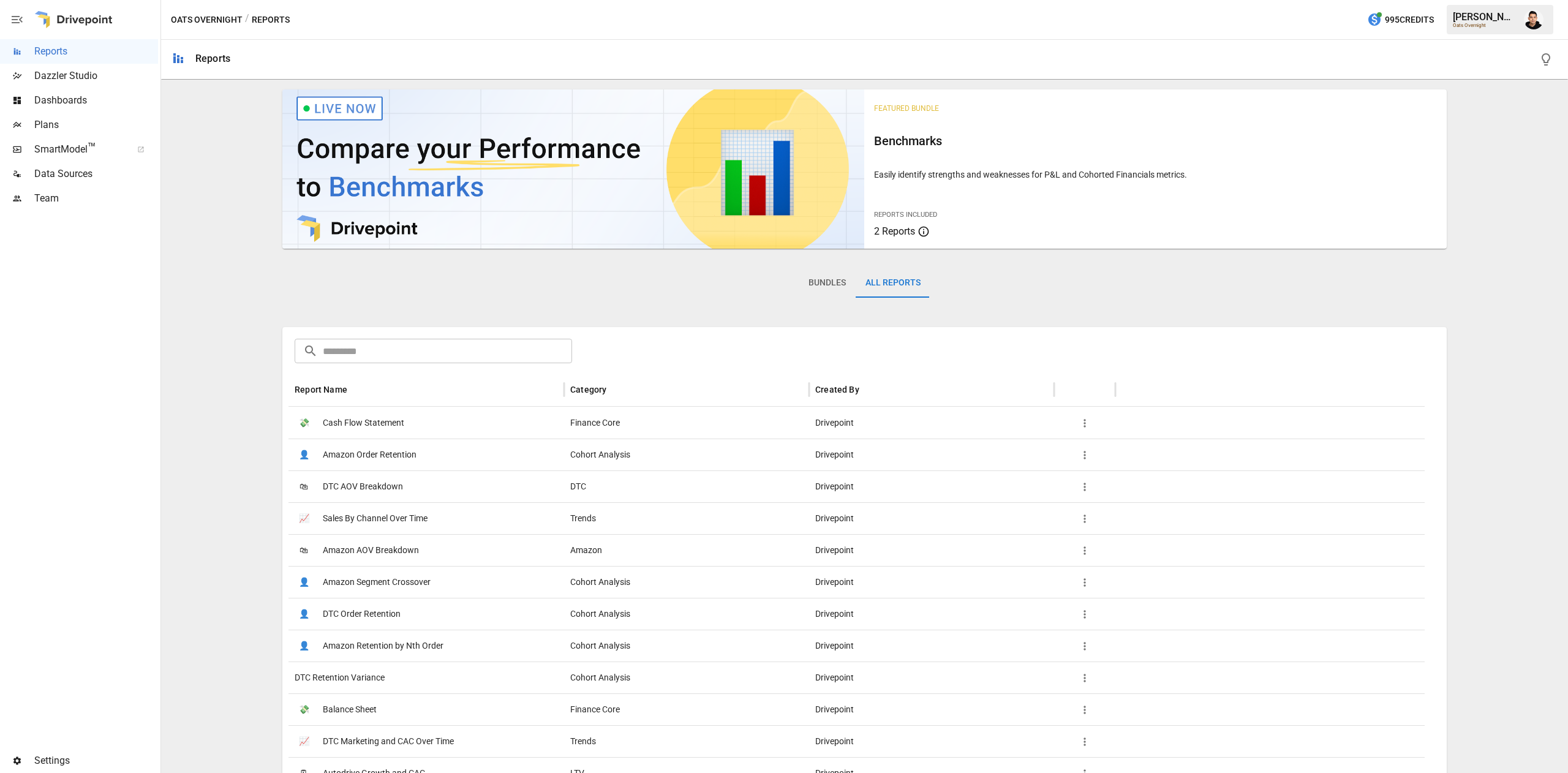
click at [396, 346] on input "text" at bounding box center [447, 351] width 249 height 25
click at [398, 346] on input "text" at bounding box center [447, 351] width 249 height 25
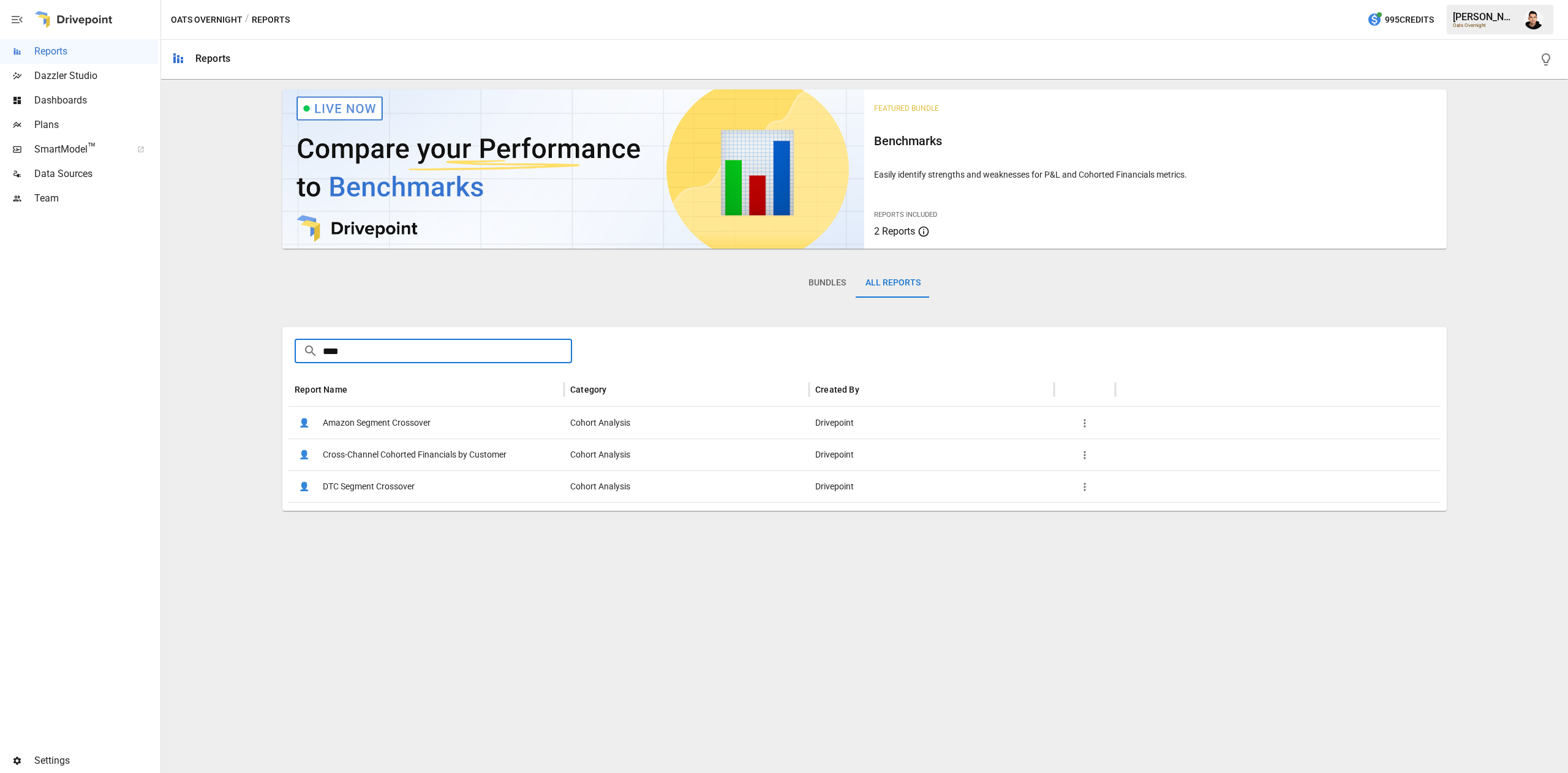
type input "****"
click at [415, 487] on span "DTC Segment Crossover" at bounding box center [368, 487] width 92 height 31
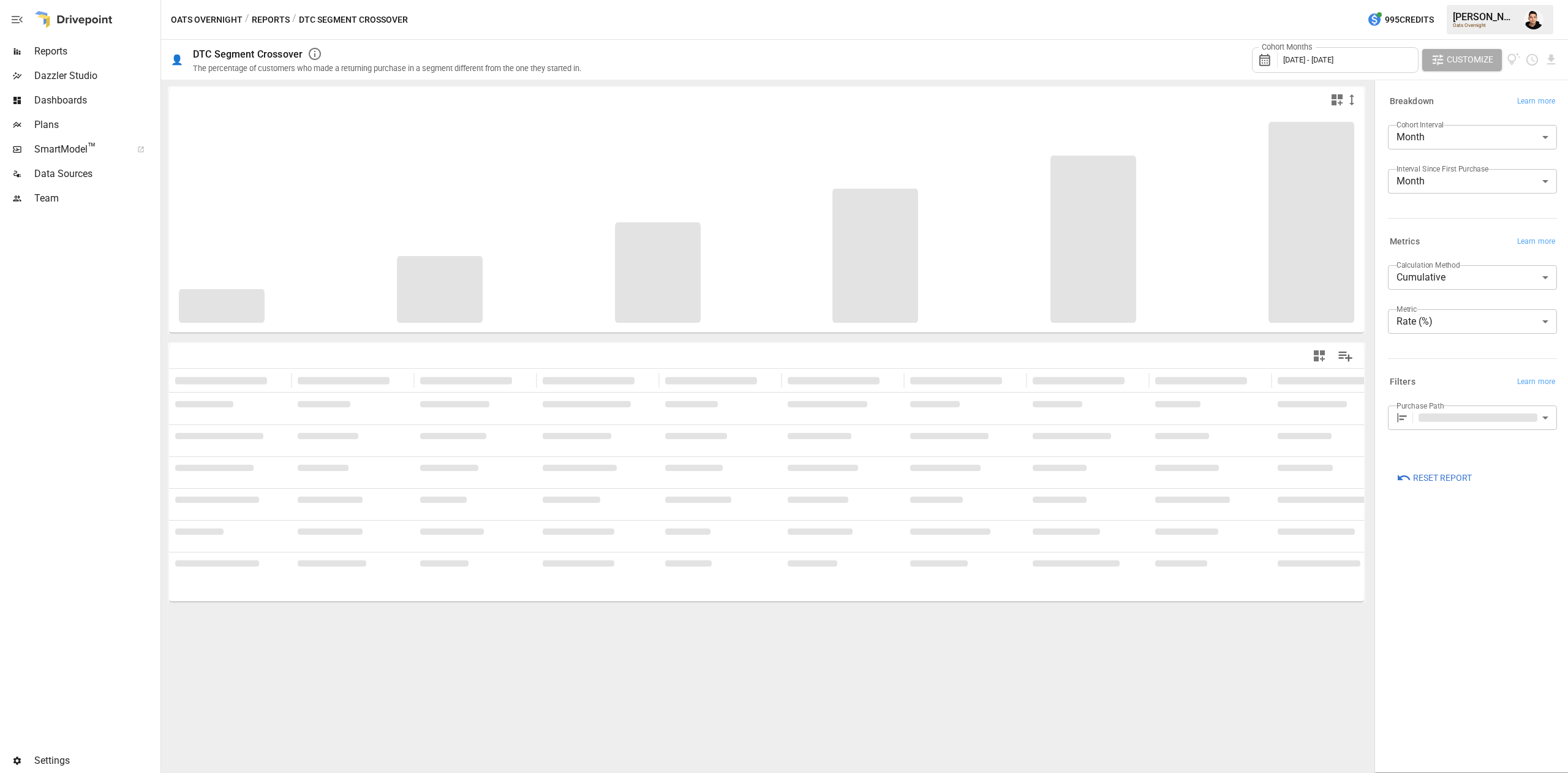
type input "**********"
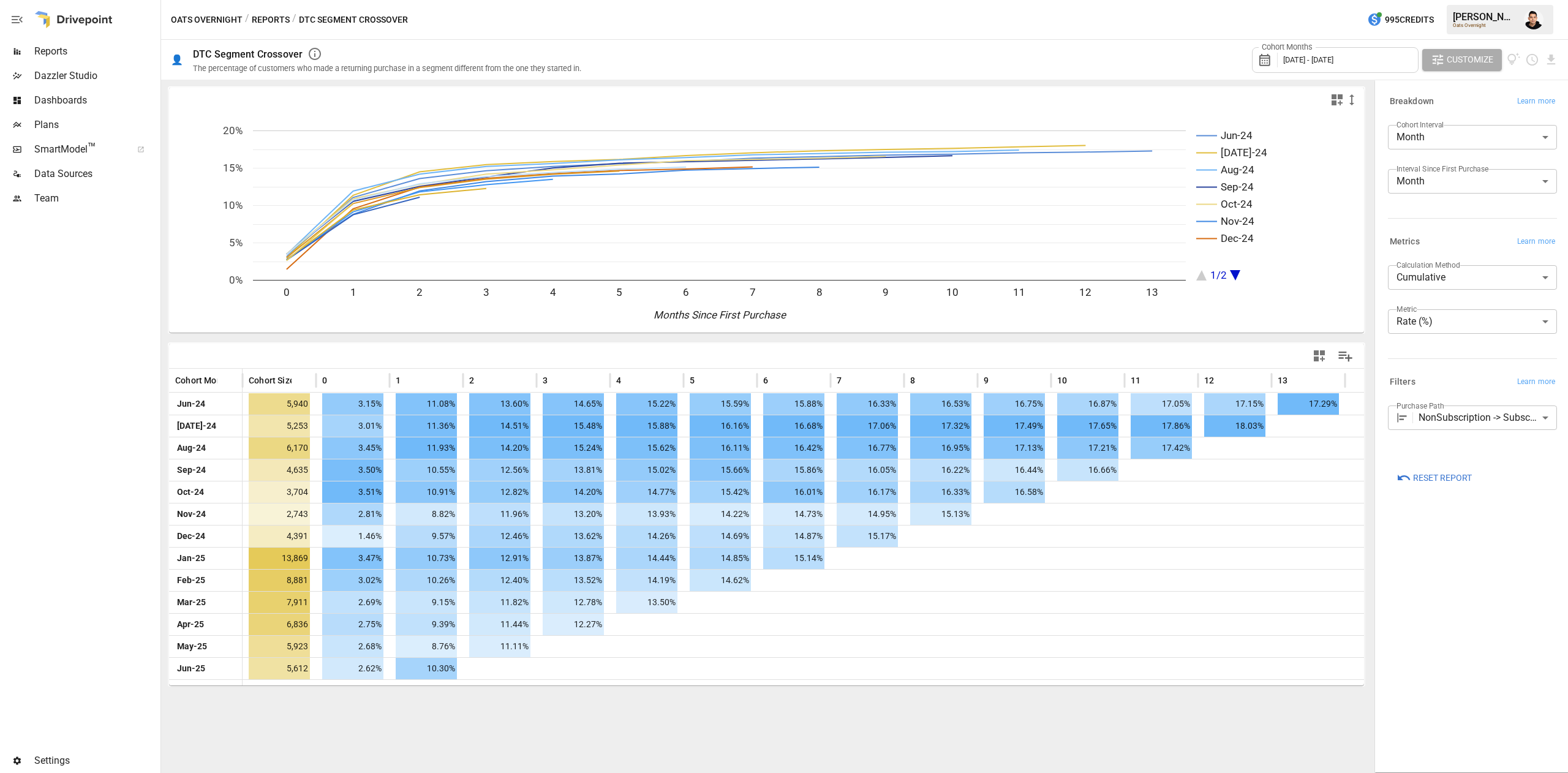
click at [80, 130] on span "Plans" at bounding box center [97, 125] width 124 height 15
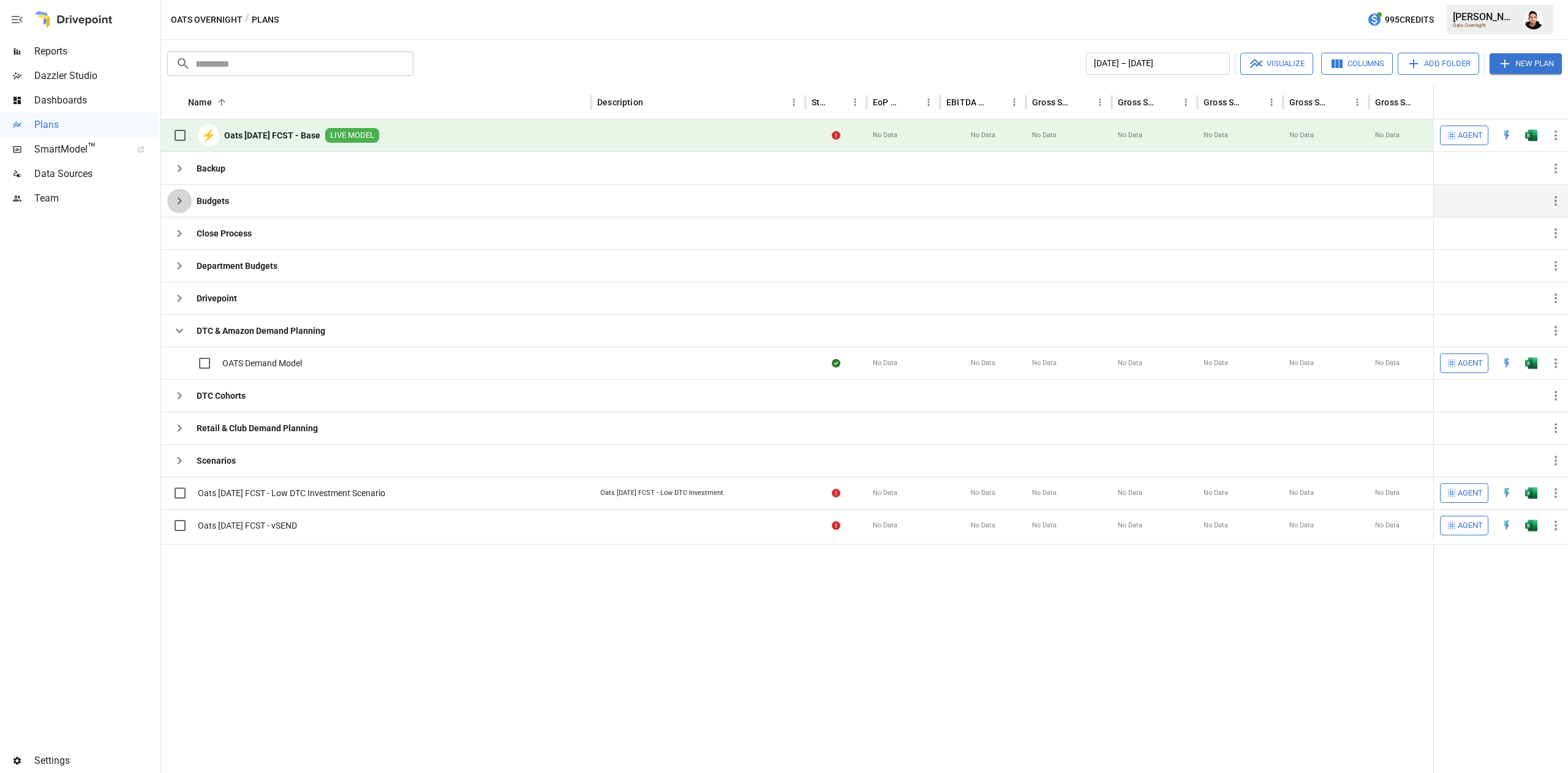
click at [177, 207] on icon "button" at bounding box center [180, 201] width 15 height 15
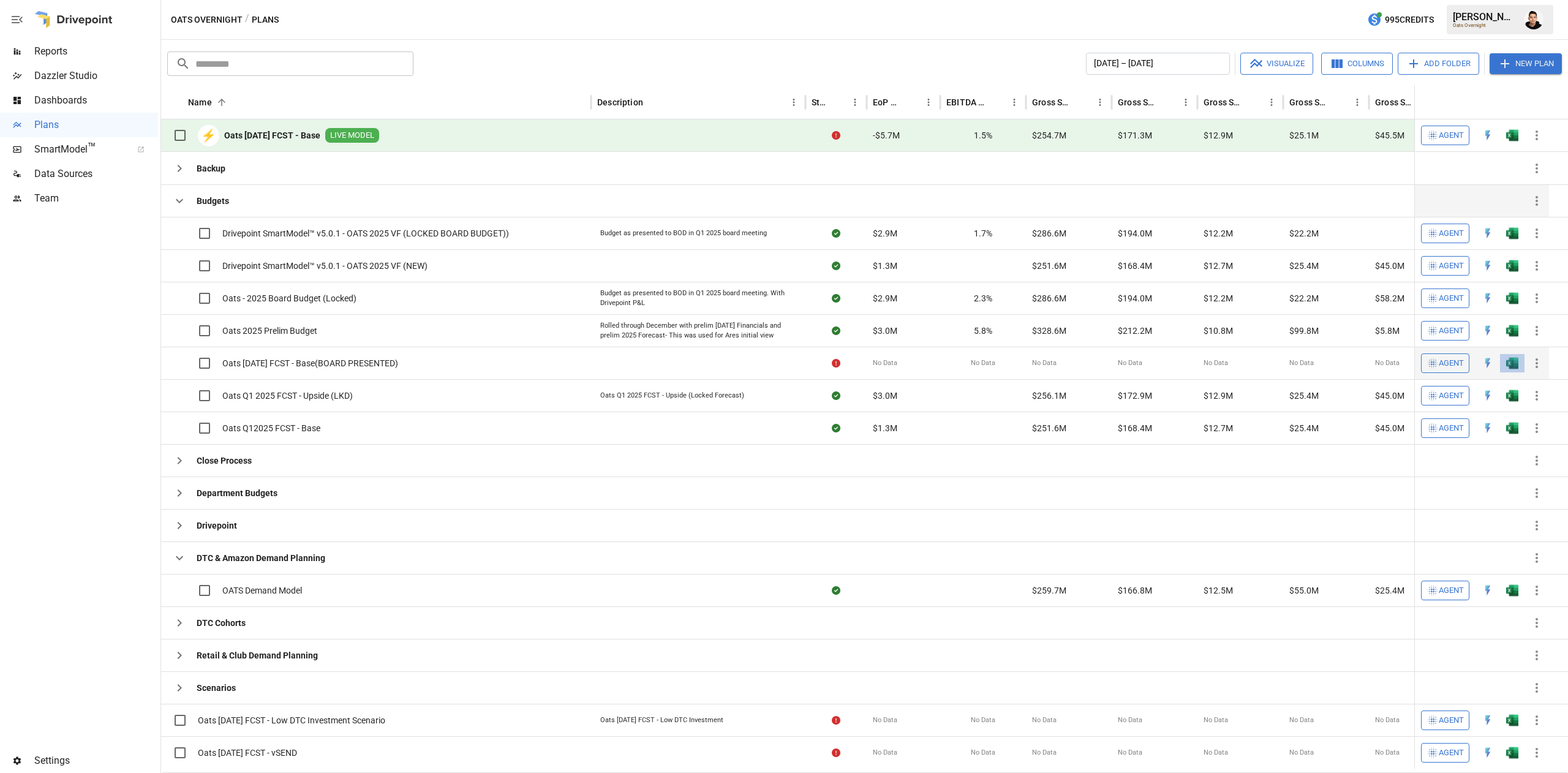
click at [1519, 243] on button "button" at bounding box center [1513, 233] width 40 height 18
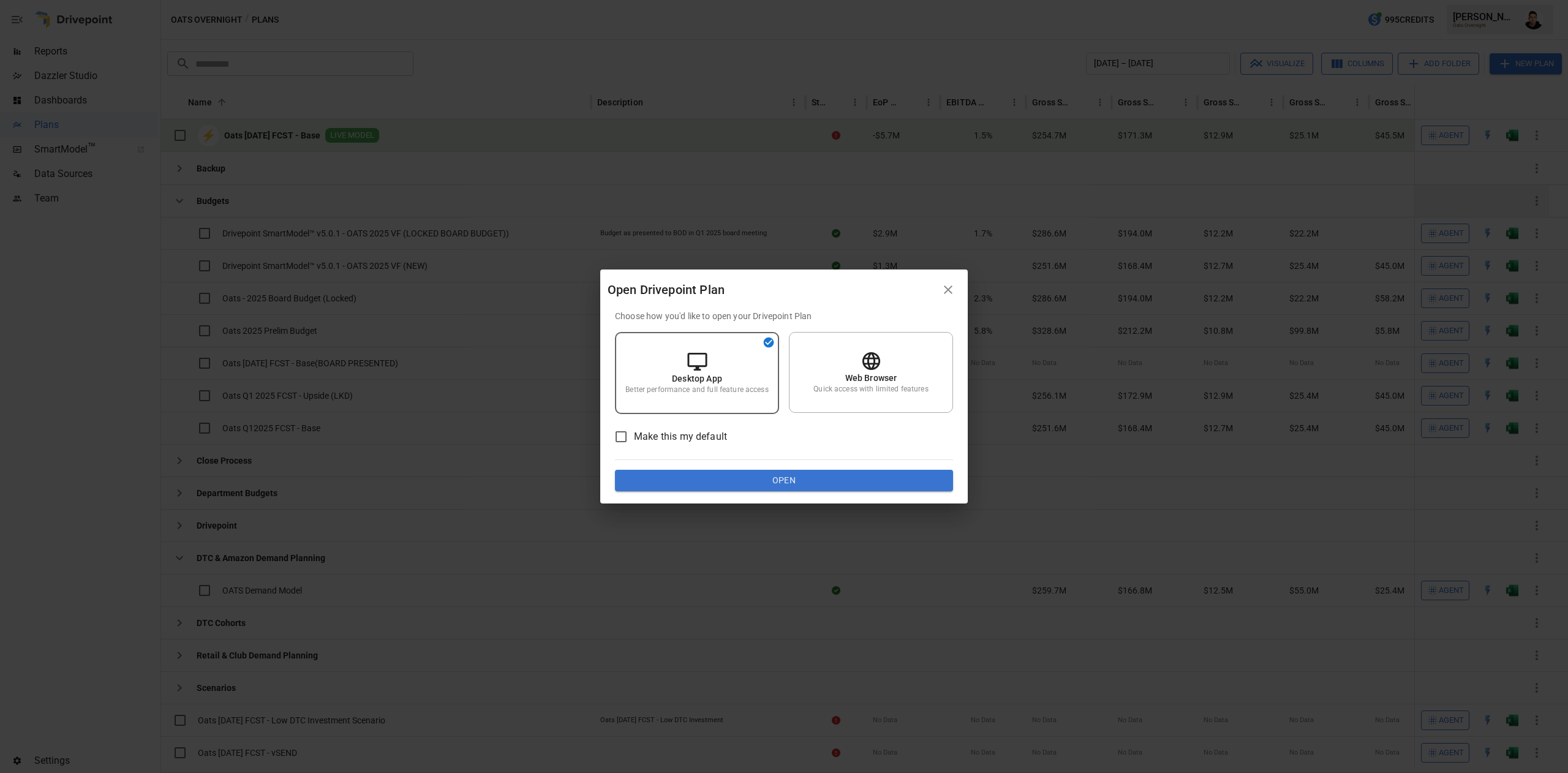
click at [711, 488] on button "Open" at bounding box center [784, 481] width 338 height 22
